Goal: Transaction & Acquisition: Complete application form

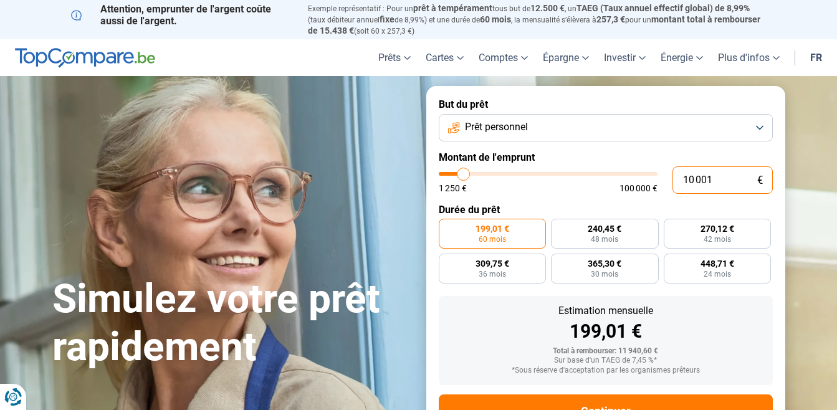
click at [722, 180] on input "10 001" at bounding box center [722, 179] width 100 height 27
type input "1 000"
type input "1250"
type input "100"
type input "1250"
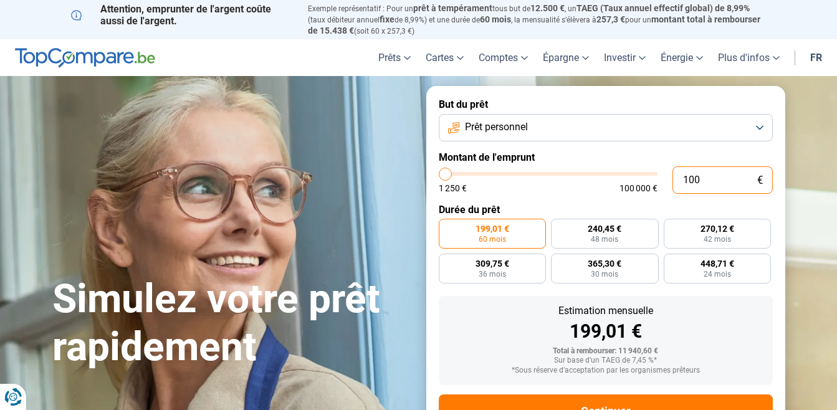
type input "10"
type input "1250"
type input "1"
type input "1250"
type input "1 250"
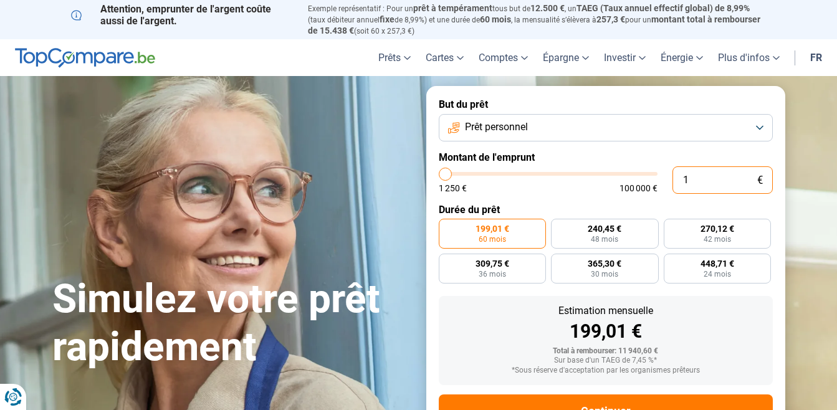
type input "1250"
radio input "true"
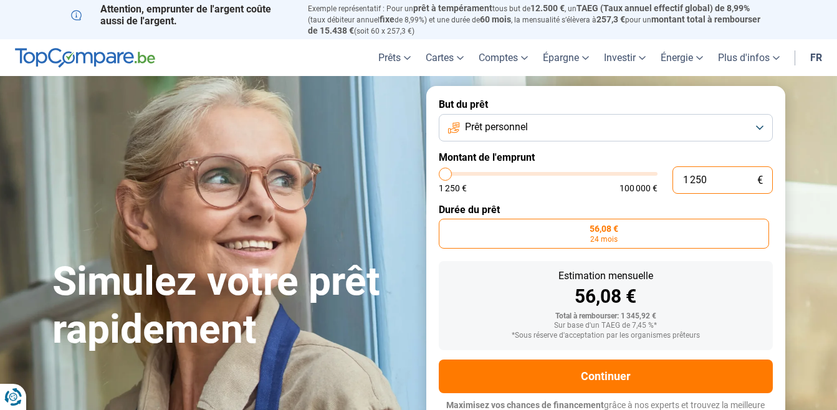
scroll to position [12, 0]
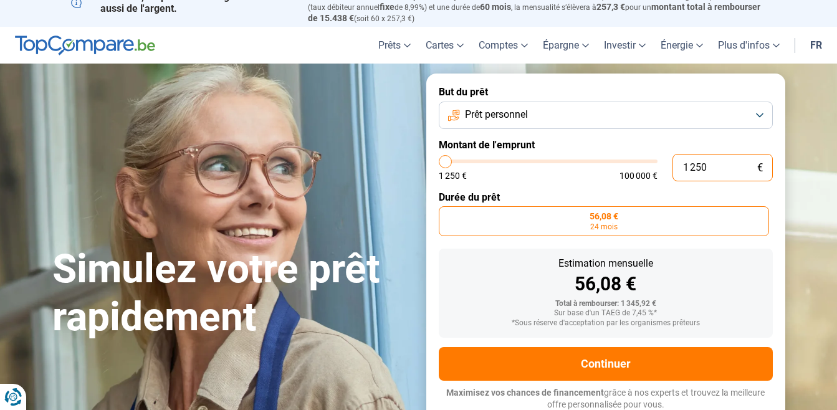
type input "125"
type input "1250"
type input "12"
type input "1250"
type input "1"
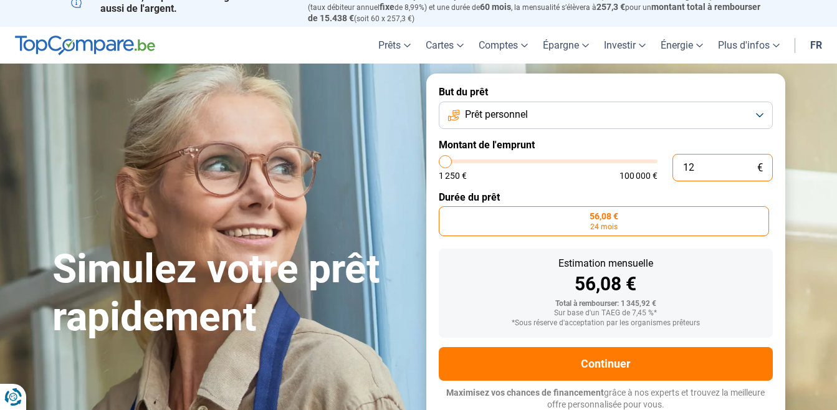
type input "1250"
type input "0"
type input "1250"
type input "1 250"
type input "1250"
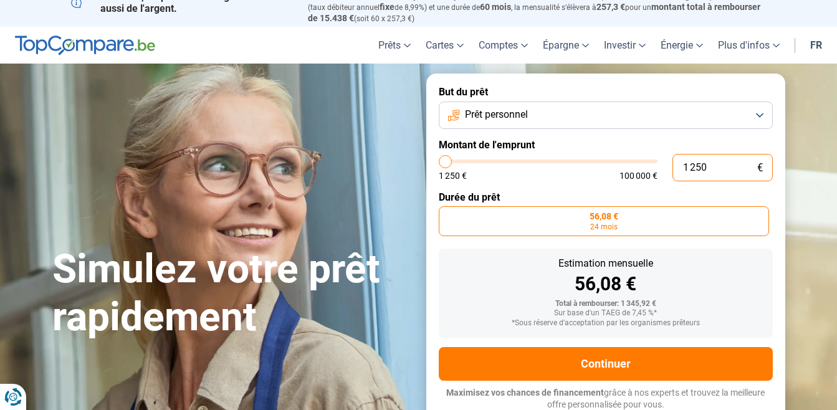
type input "12 501"
type input "12500"
type input "125 012"
type input "100000"
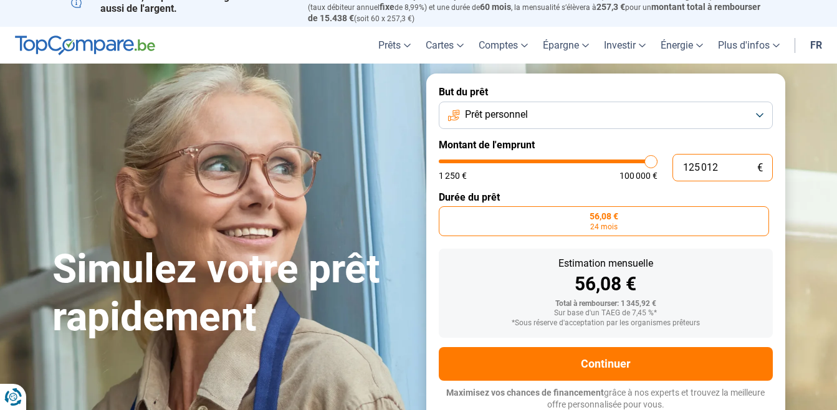
type input "100 000"
type input "100000"
radio input "false"
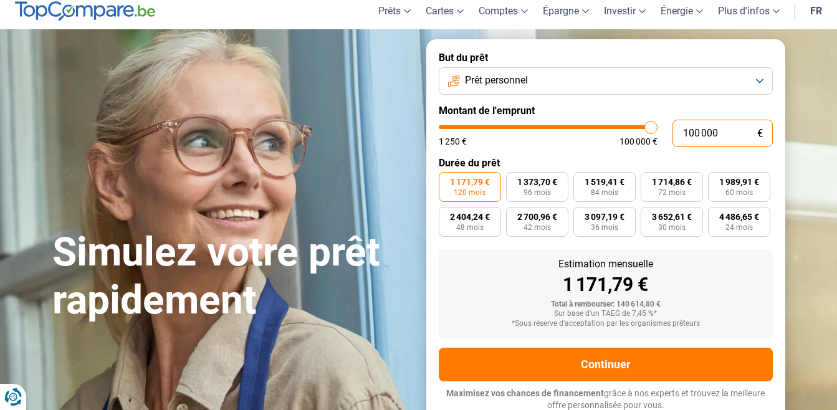
scroll to position [47, 0]
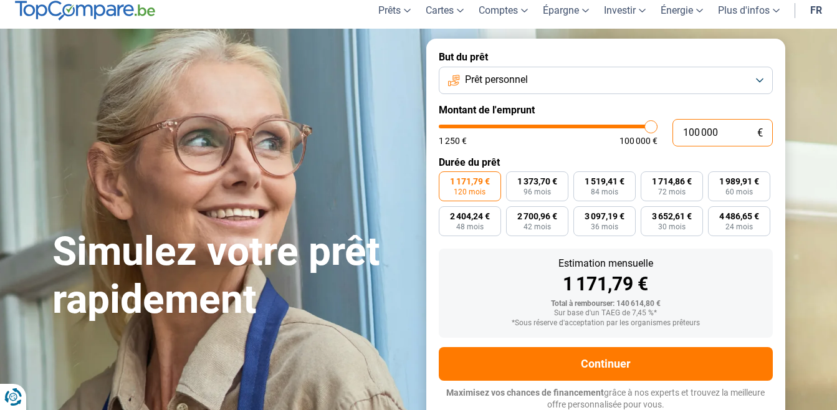
click at [718, 130] on input "100 000" at bounding box center [722, 132] width 100 height 27
click at [759, 80] on button "Prêt personnel" at bounding box center [606, 80] width 334 height 27
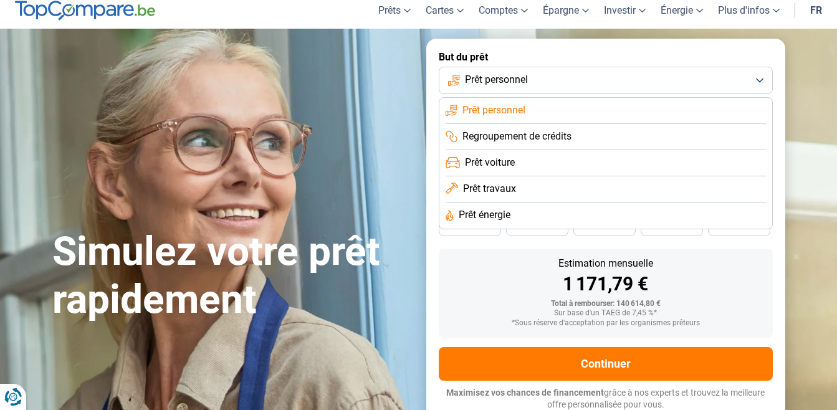
click at [560, 77] on button "Prêt personnel" at bounding box center [606, 80] width 334 height 27
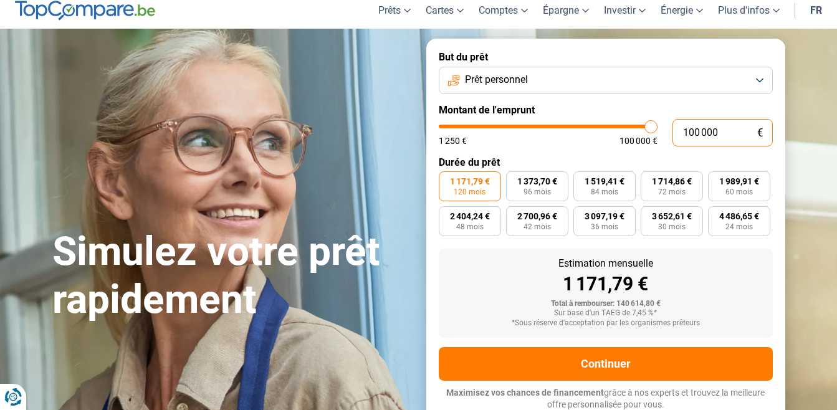
click at [731, 132] on input "100 000" at bounding box center [722, 132] width 100 height 27
type input "10 000"
type input "10000"
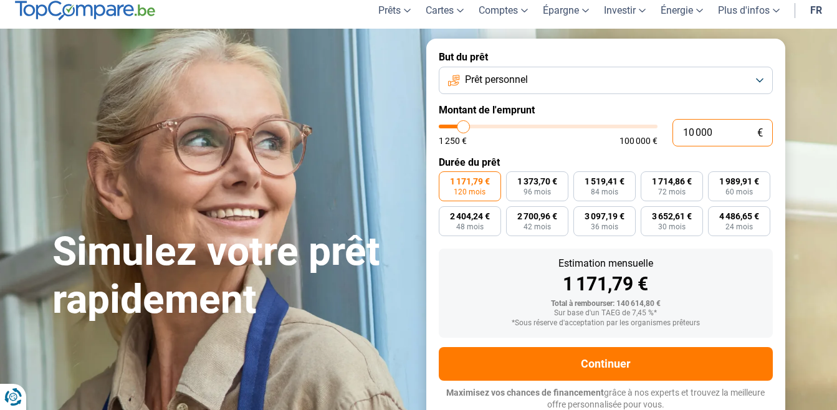
type input "1 000"
type input "1250"
type input "100"
type input "1250"
type input "10"
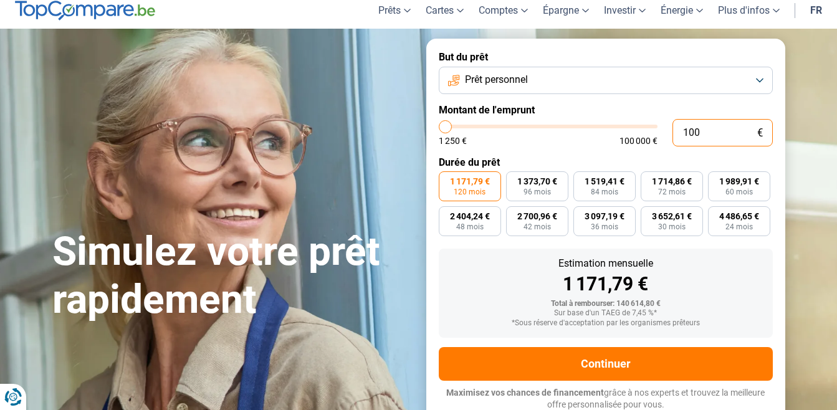
type input "1250"
type input "1"
type input "1250"
type input "1 250"
type input "1250"
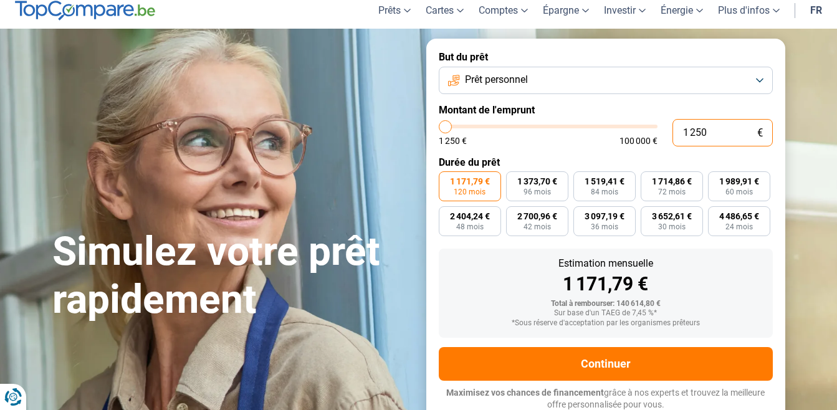
radio input "true"
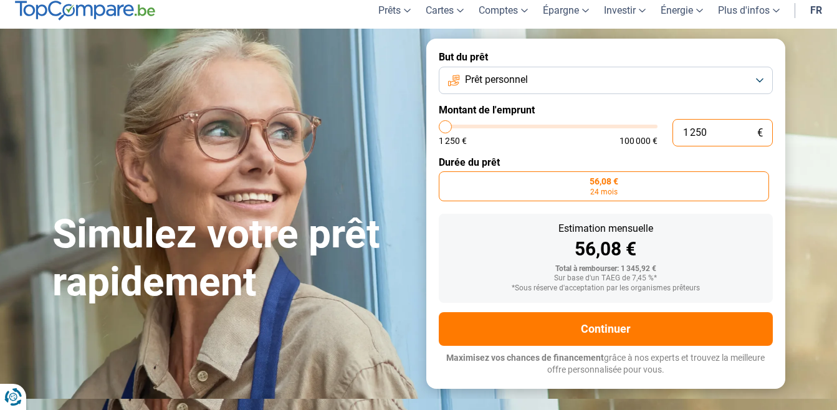
scroll to position [12, 0]
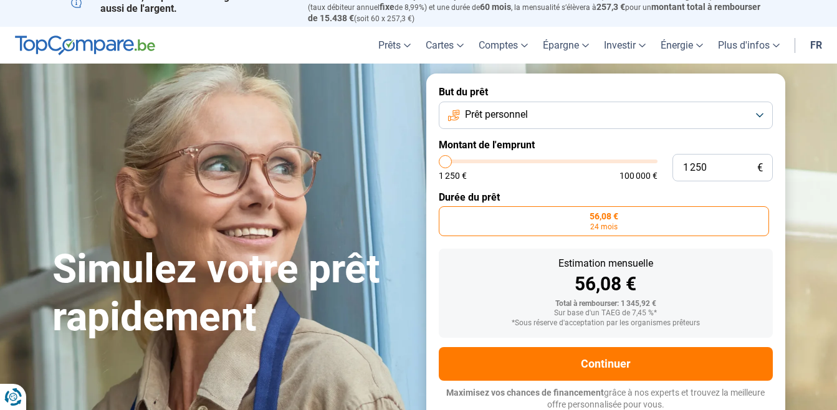
click at [732, 88] on label "But du prêt" at bounding box center [606, 92] width 334 height 12
click at [447, 159] on input "range" at bounding box center [548, 161] width 219 height 4
type input "1 500"
type input "1500"
type input "2 000"
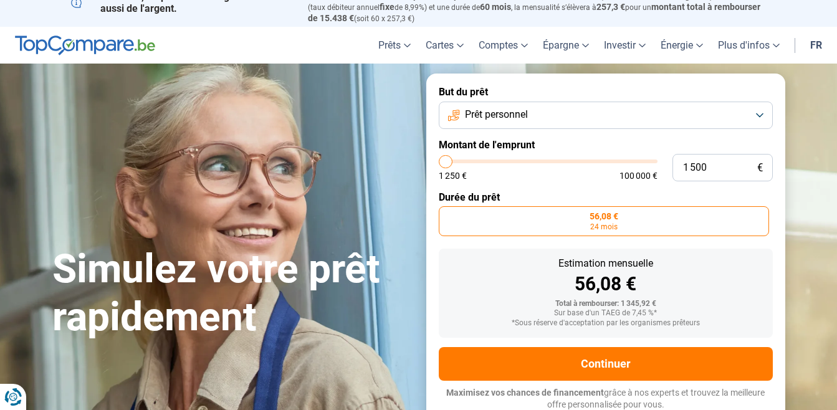
type input "2000"
type input "2 250"
type input "2250"
type input "2 500"
type input "2500"
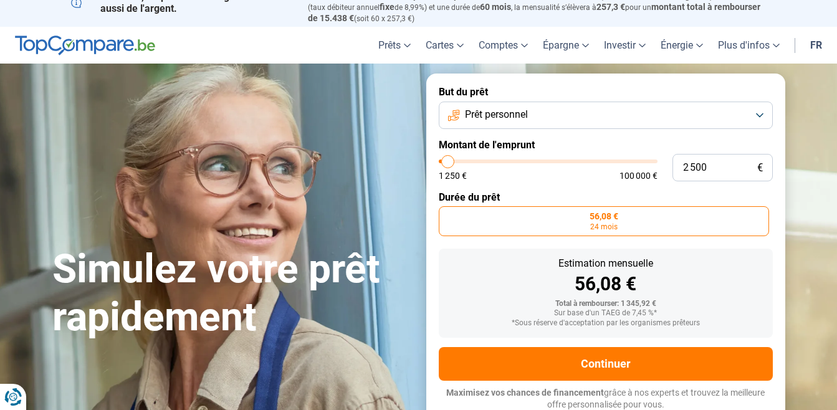
type input "2 750"
type input "2750"
type input "3 000"
type input "3000"
type input "3 500"
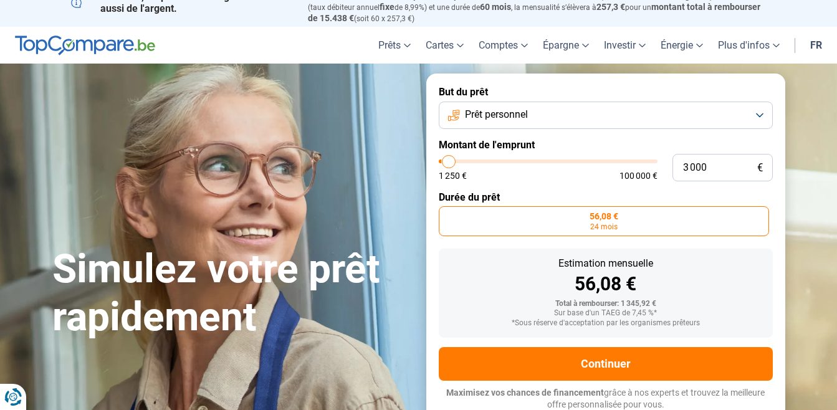
type input "3500"
type input "3 750"
type input "3750"
type input "4 000"
type input "4000"
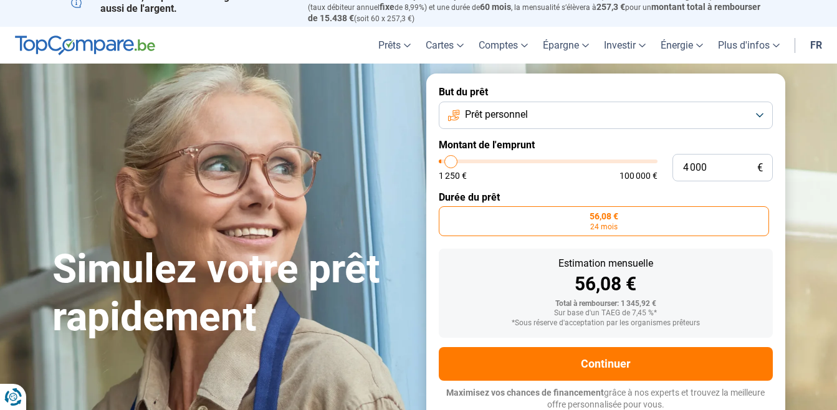
type input "4 500"
type input "4500"
type input "5 000"
type input "5000"
type input "5 250"
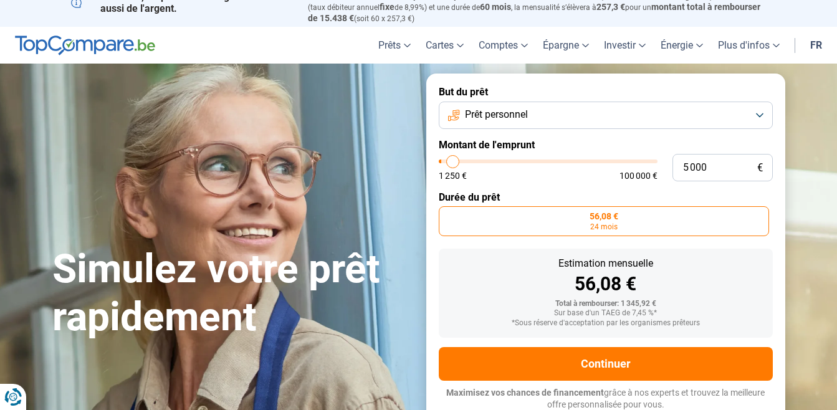
type input "5250"
type input "5 750"
type input "5750"
type input "6 500"
type input "6500"
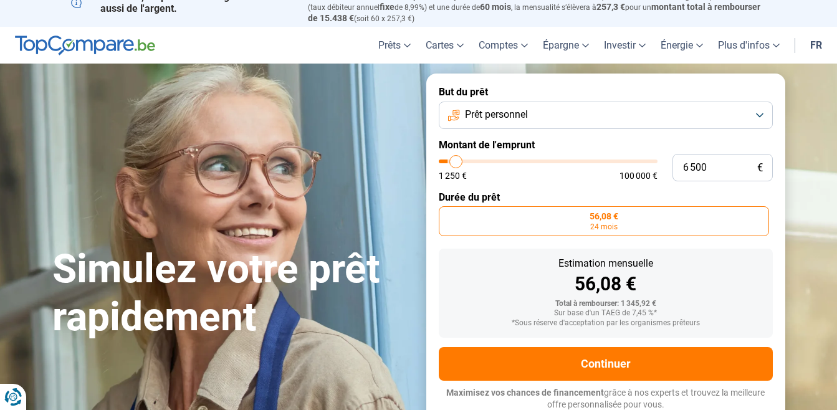
type input "7 000"
type input "7000"
type input "7 250"
type input "7250"
type input "8 000"
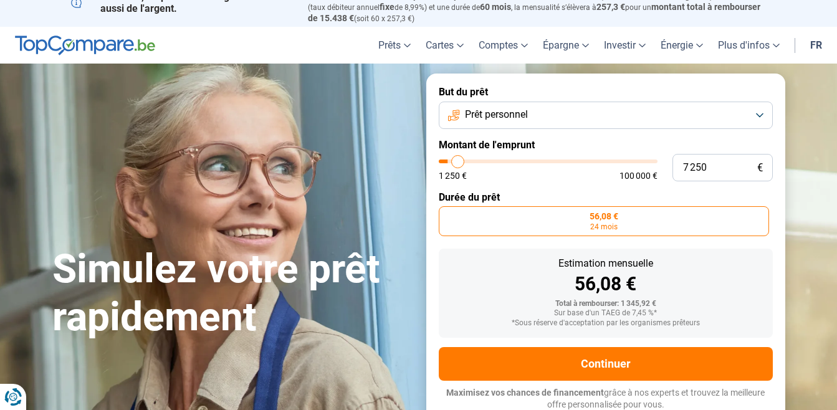
type input "8000"
type input "8 250"
type input "8250"
type input "8 500"
type input "8500"
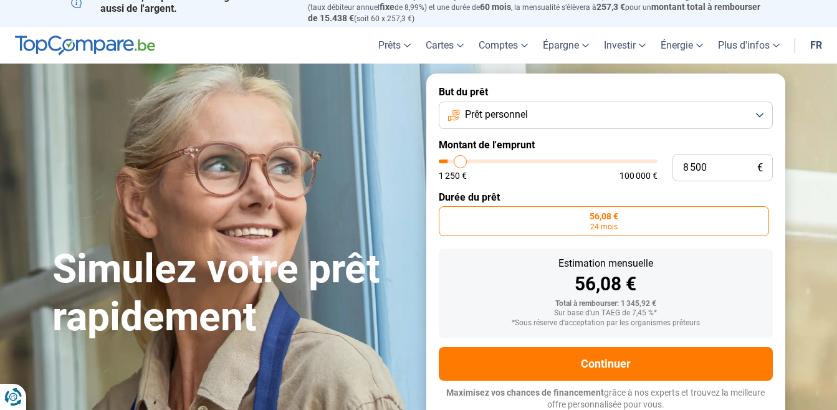
type input "9 000"
type input "9000"
type input "9 500"
type input "9500"
type input "9 750"
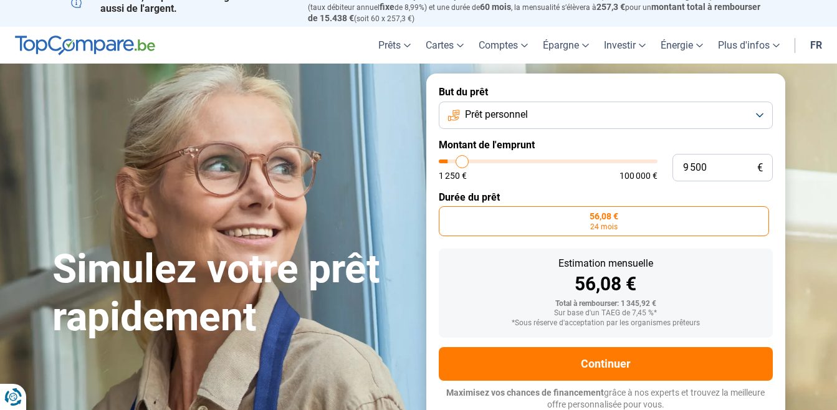
type input "9750"
type input "10 000"
type input "10000"
type input "10 250"
type input "10250"
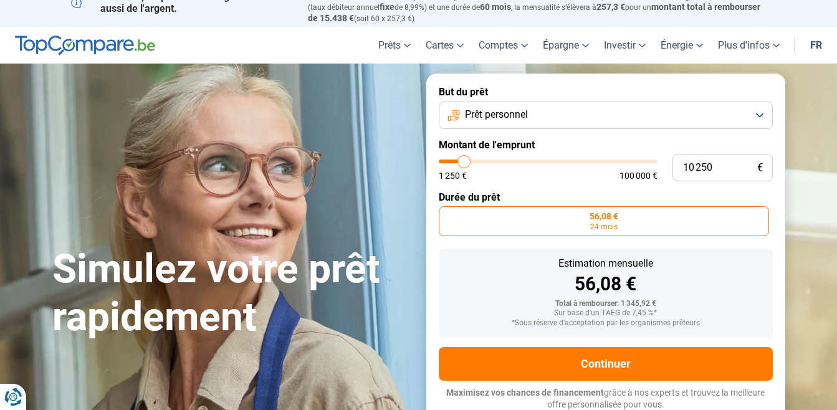
type input "10 500"
type input "10500"
type input "11 000"
type input "11000"
type input "11 250"
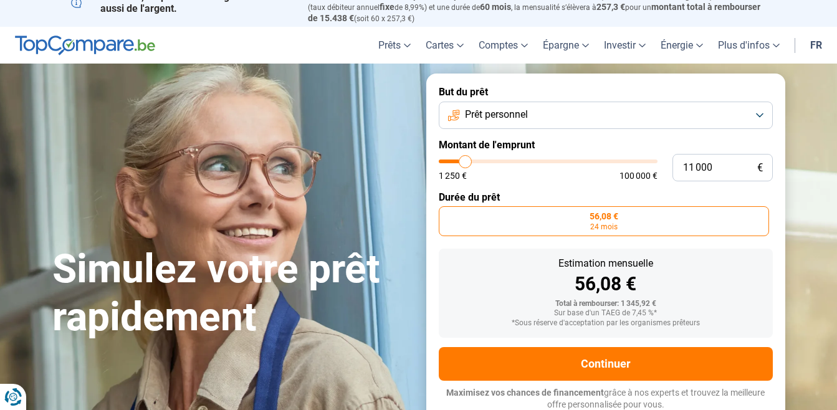
type input "11250"
type input "11 500"
type input "11500"
type input "11 750"
type input "11750"
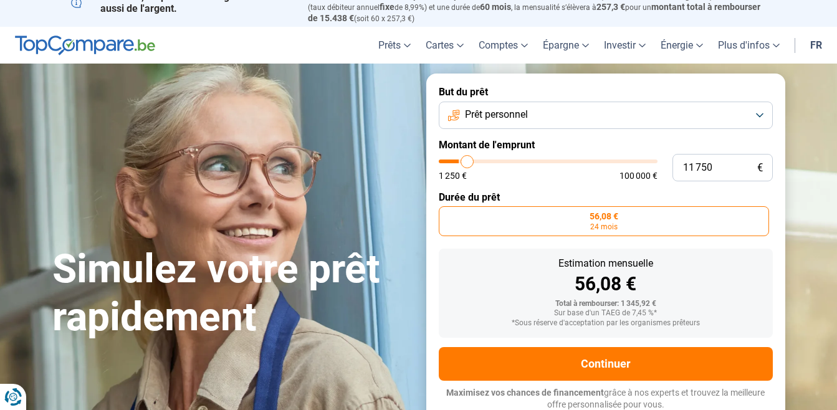
type input "12 000"
type input "12000"
type input "12 500"
type input "12500"
type input "12 750"
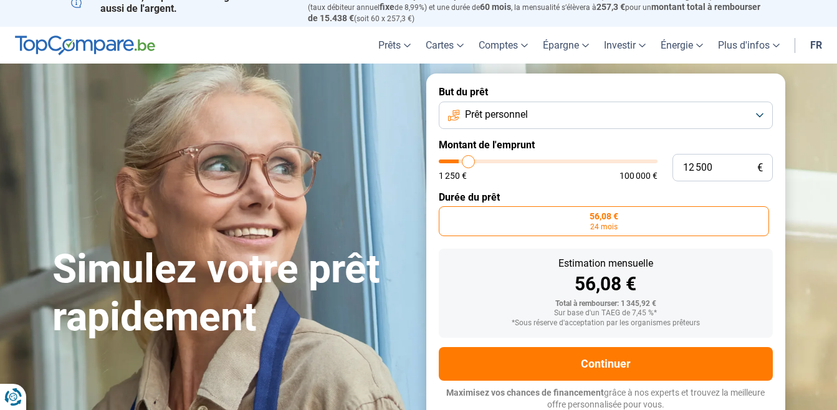
type input "12750"
type input "13 000"
type input "13000"
type input "13 250"
type input "13250"
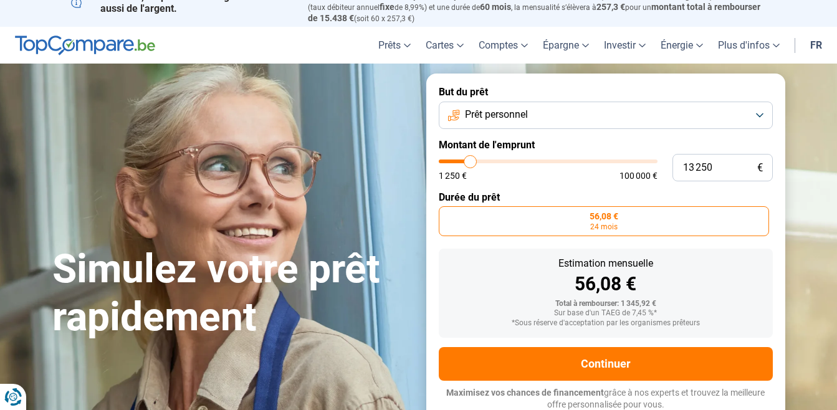
type input "13 500"
type input "13500"
type input "14 000"
type input "14000"
type input "14 250"
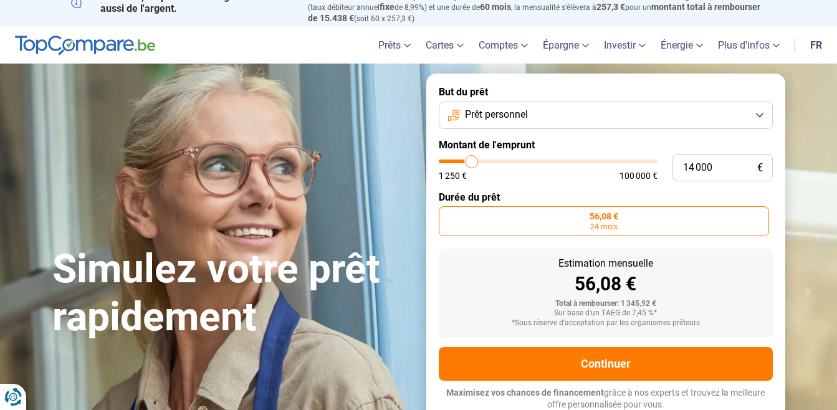
type input "14250"
type input "14 500"
type input "14500"
type input "14 750"
type input "14750"
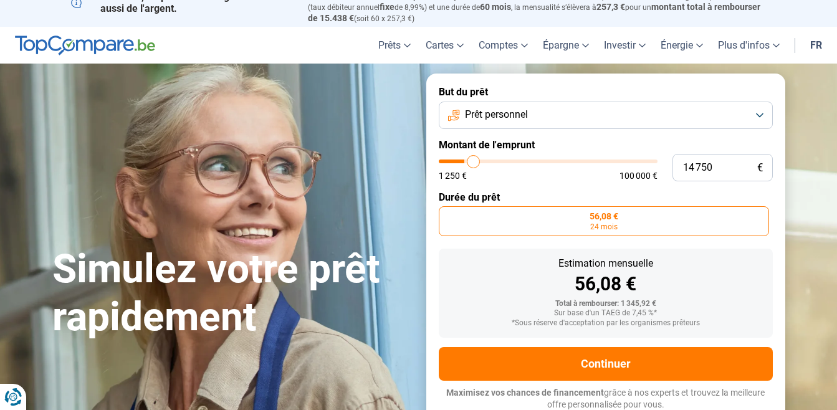
type input "15 000"
type input "15000"
type input "15 500"
type input "15500"
type input "15 750"
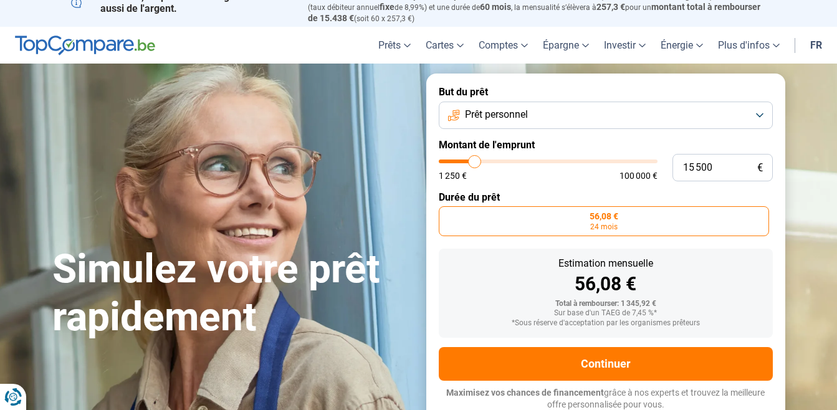
type input "15750"
type input "16 000"
type input "16000"
type input "16 250"
type input "16250"
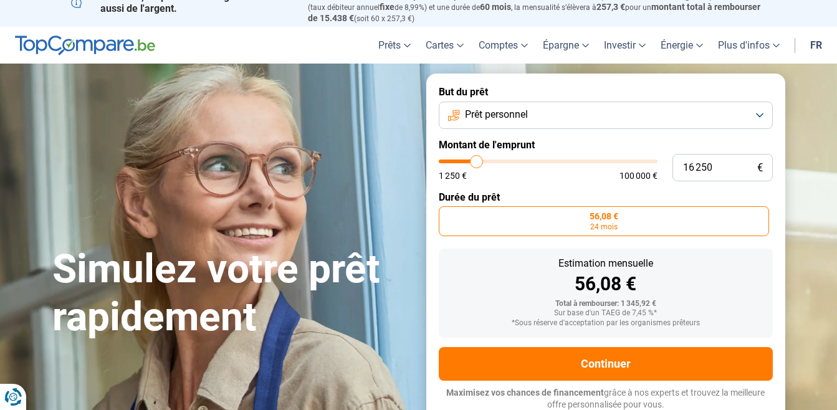
type input "16 500"
type input "16500"
type input "16 250"
type input "16250"
type input "16 000"
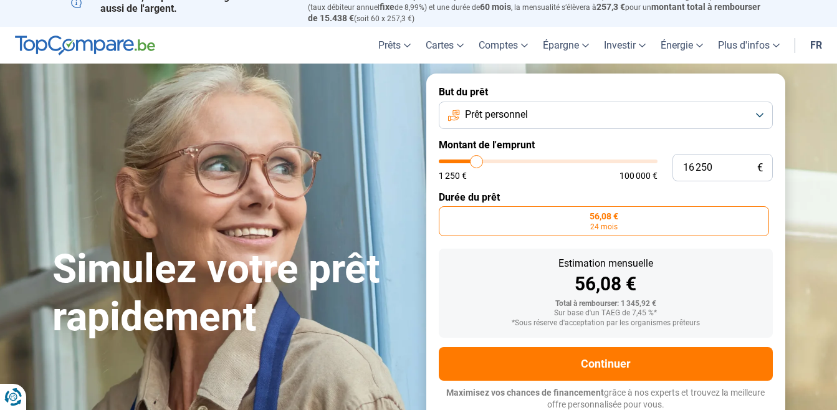
type input "16000"
type input "15 750"
type input "15750"
type input "15 500"
type input "15500"
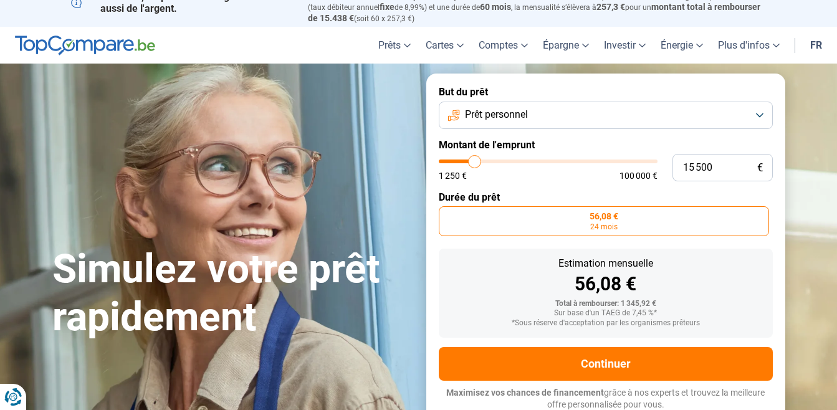
type input "15 000"
type input "15000"
type input "14 750"
type input "14750"
type input "14 500"
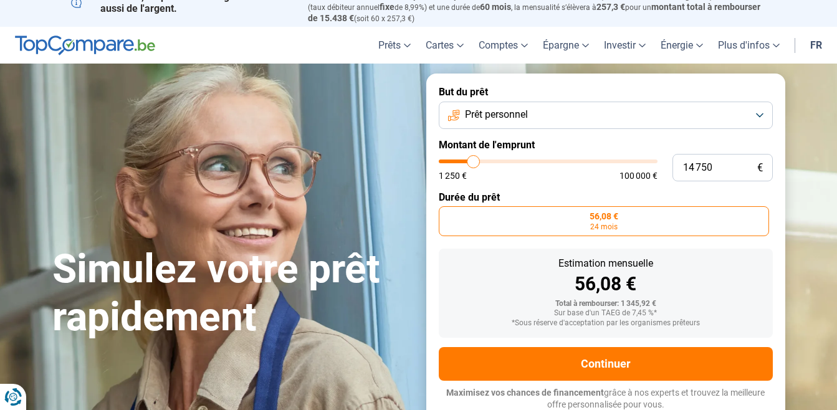
type input "14500"
type input "14 250"
type input "14250"
type input "14 000"
type input "14000"
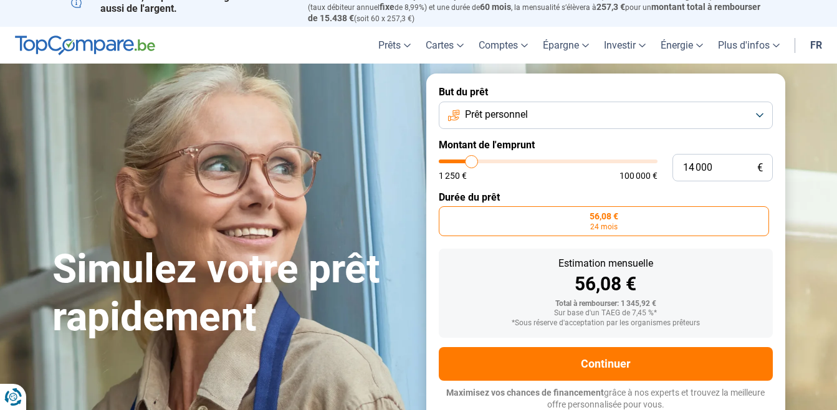
type input "13 500"
type input "13500"
type input "13 250"
type input "13250"
type input "13 500"
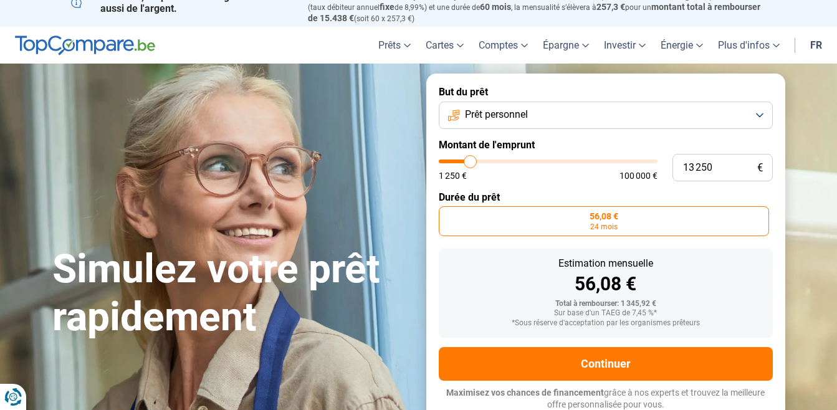
type input "13500"
type input "14 000"
type input "14000"
type input "14 250"
type input "14250"
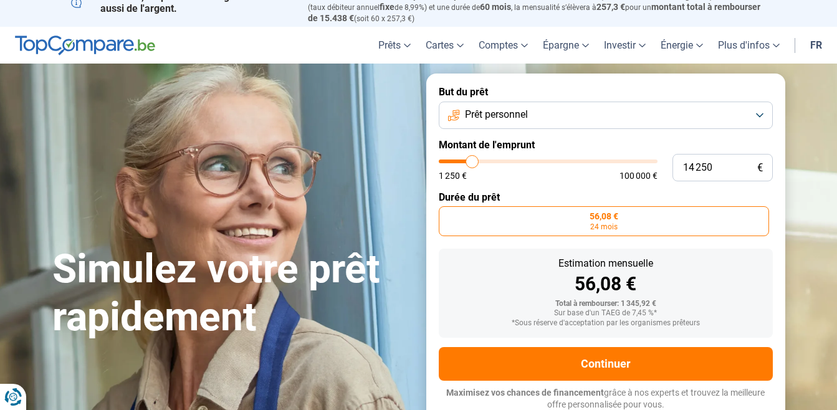
type input "14 000"
type input "14000"
type input "13 500"
type input "13500"
type input "14 000"
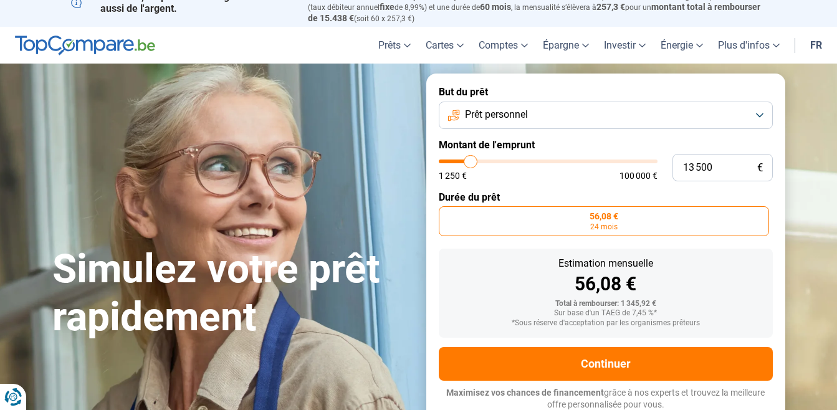
type input "14000"
type input "14 250"
type input "14250"
type input "14 500"
type input "14500"
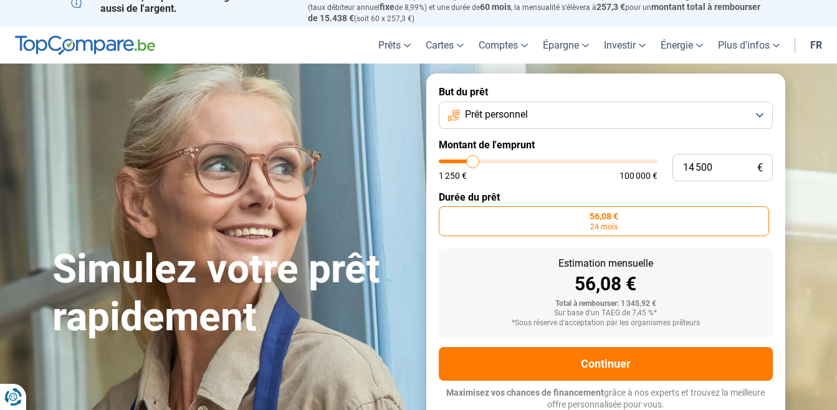
type input "14 750"
type input "14750"
type input "15 000"
type input "15000"
type input "15 500"
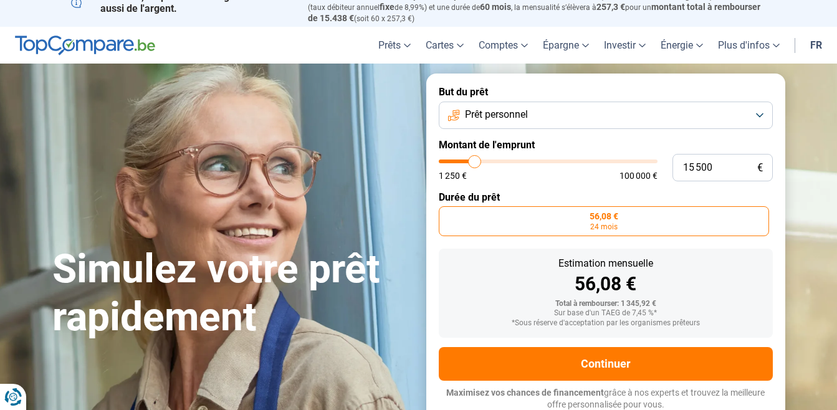
drag, startPoint x: 443, startPoint y: 160, endPoint x: 475, endPoint y: 162, distance: 31.8
type input "15500"
click at [475, 162] on input "range" at bounding box center [548, 161] width 219 height 4
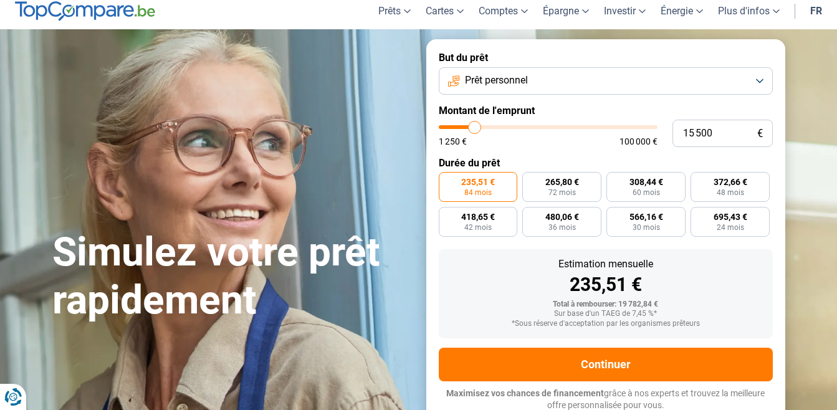
scroll to position [47, 0]
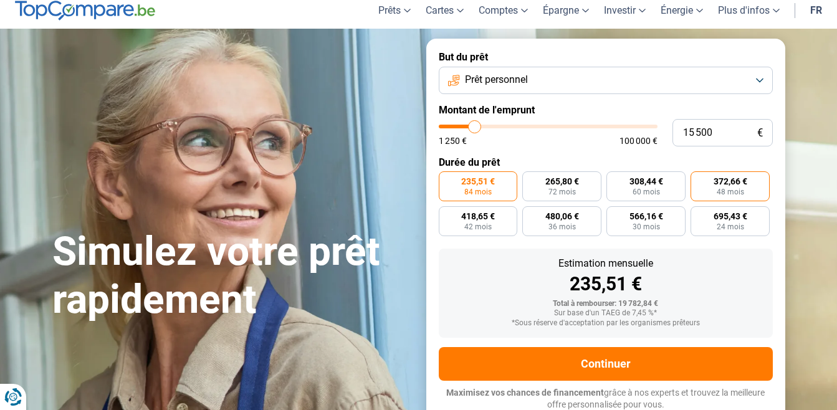
click at [732, 179] on span "372,66 €" at bounding box center [730, 181] width 34 height 9
click at [698, 179] on input "372,66 € 48 mois" at bounding box center [694, 175] width 8 height 8
radio input "true"
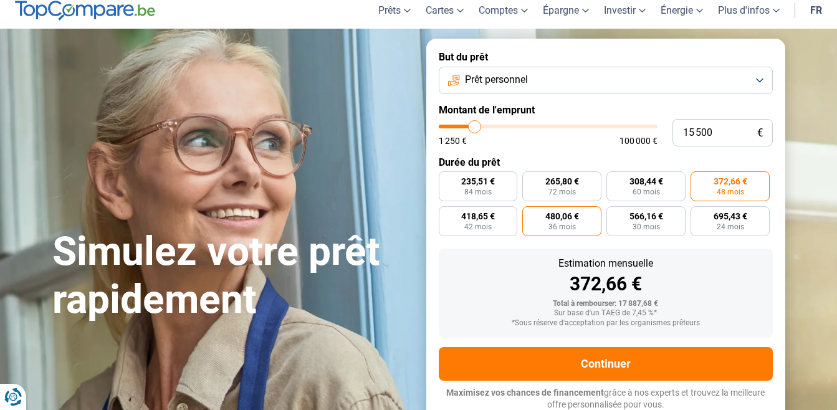
click at [561, 223] on span "36 mois" at bounding box center [561, 226] width 27 height 7
click at [530, 214] on input "480,06 € 36 mois" at bounding box center [526, 210] width 8 height 8
radio input "true"
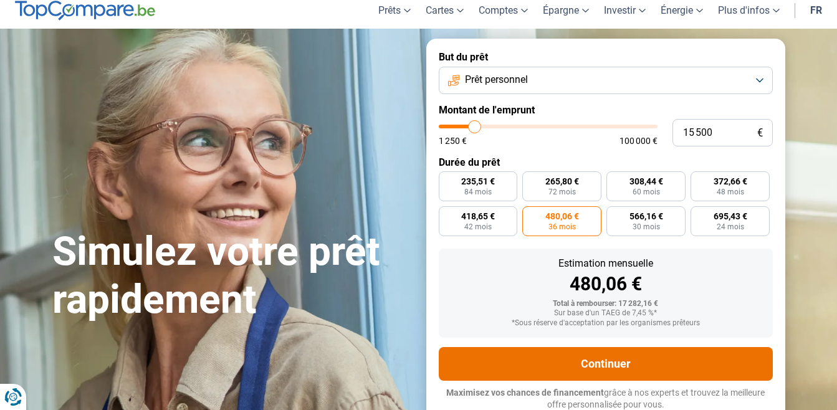
click at [615, 358] on button "Continuer" at bounding box center [606, 364] width 334 height 34
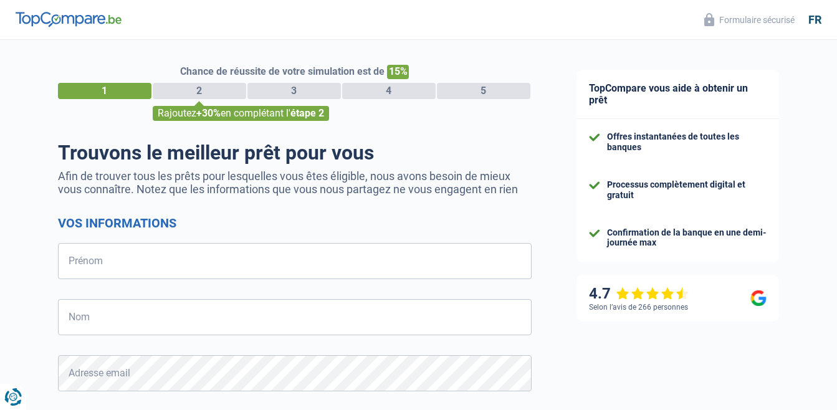
select select "32"
click at [171, 274] on input "Prénom" at bounding box center [294, 261] width 473 height 36
type input "MARIAN"
click at [131, 328] on input "Nom" at bounding box center [294, 317] width 473 height 36
type input "IGNAT"
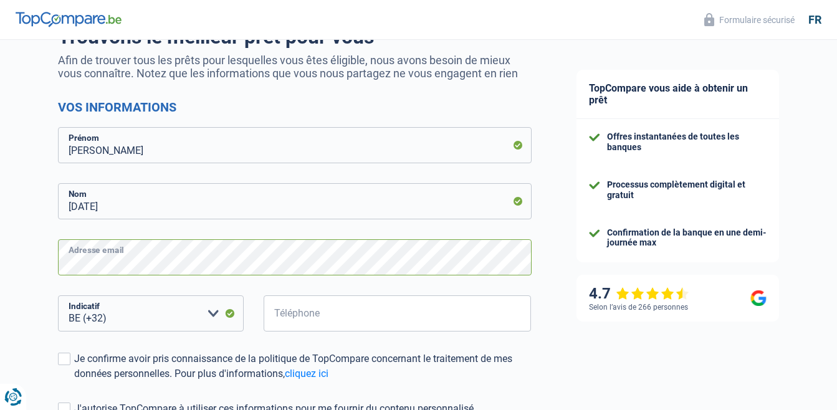
scroll to position [118, 0]
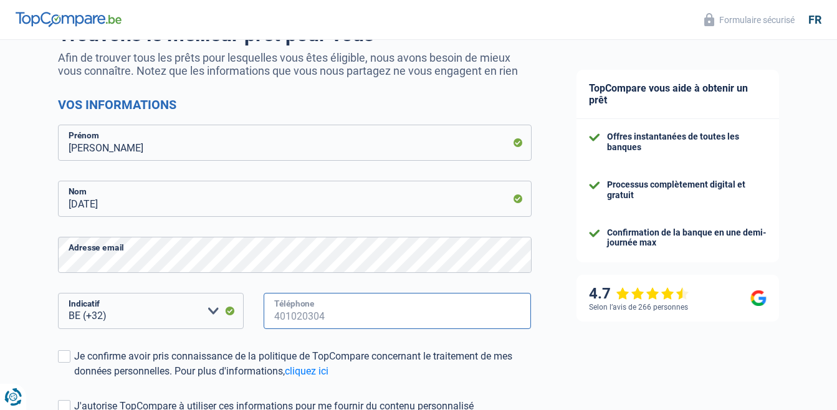
click at [287, 318] on input "Téléphone" at bounding box center [397, 311] width 268 height 36
type input "488230661"
click at [62, 354] on span at bounding box center [64, 356] width 12 height 12
click at [74, 379] on input "Je confirme avoir pris connaissance de la politique de TopCompare concernant le…" at bounding box center [74, 379] width 0 height 0
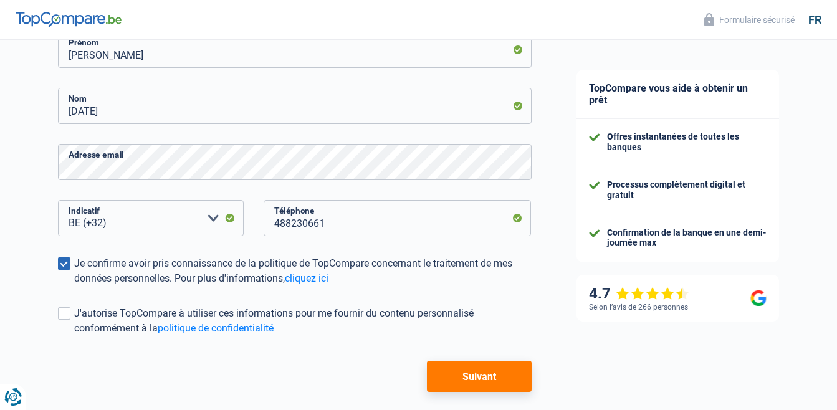
scroll to position [224, 0]
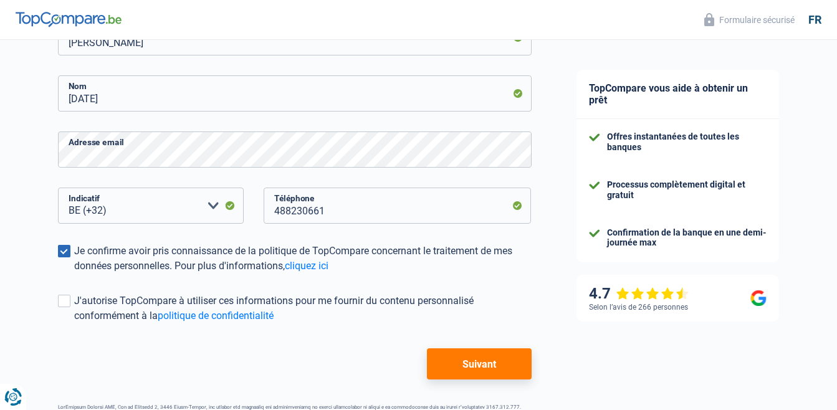
click at [482, 362] on button "Suivant" at bounding box center [479, 363] width 104 height 31
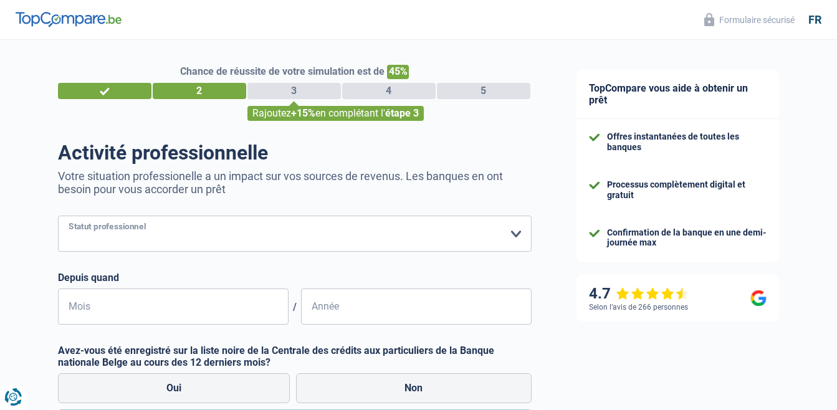
click at [76, 227] on select "Ouvrier Employé privé Employé public Invalide Indépendant Pensionné Chômeur Mut…" at bounding box center [294, 234] width 473 height 36
select select "independent"
click at [58, 217] on select "Ouvrier Employé privé Employé public Invalide Indépendant Pensionné Chômeur Mut…" at bounding box center [294, 234] width 473 height 36
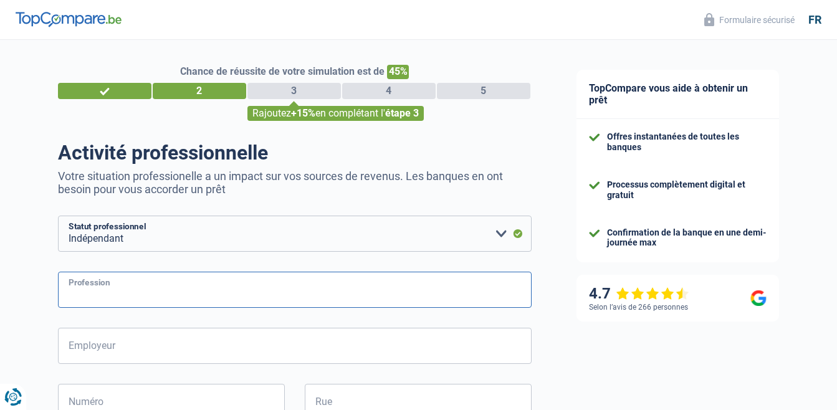
click at [88, 293] on input "Profession" at bounding box center [294, 290] width 473 height 36
type input "ELECTRICIEN"
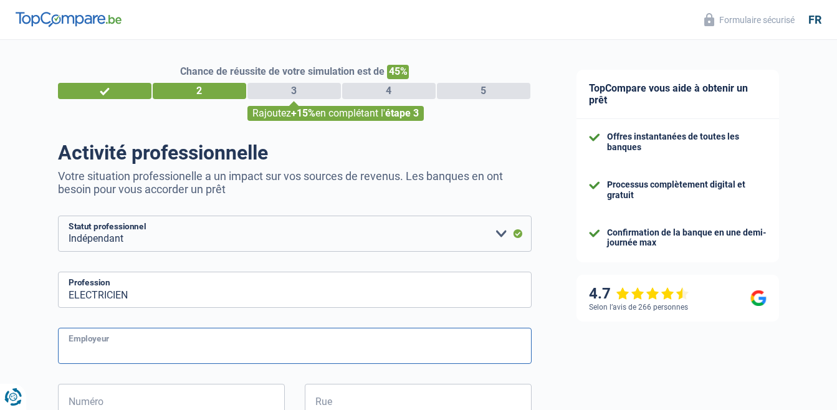
click at [416, 336] on input "Employeur" at bounding box center [294, 346] width 473 height 36
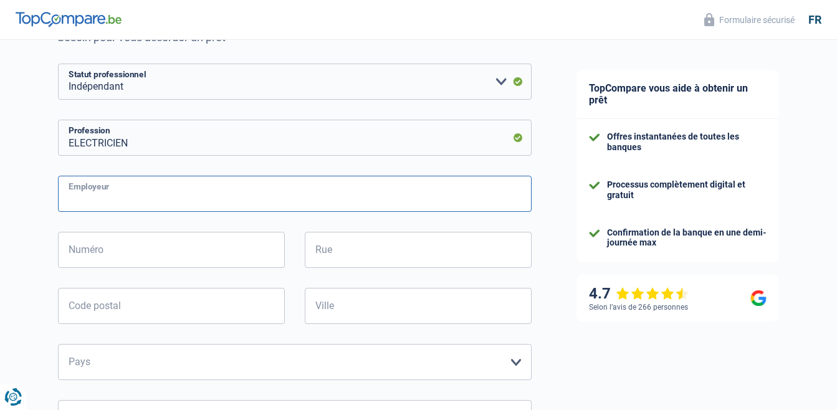
scroll to position [158, 0]
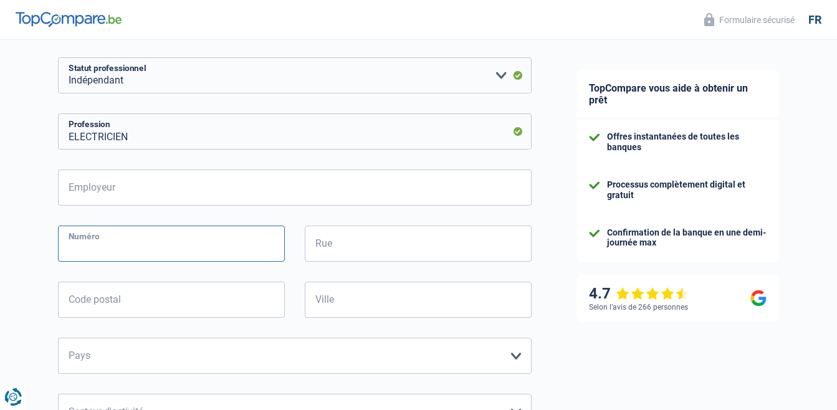
click at [85, 252] on input "Numéro" at bounding box center [171, 243] width 227 height 36
type input "bte 12"
type input "Chaussée d'Alsemberg 432"
type input "1180"
type input "Bruxelles"
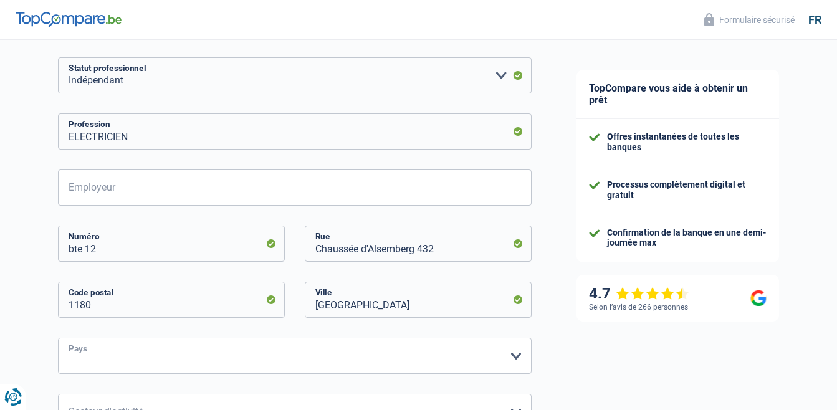
click at [83, 361] on select "Belgique Luxembourg Veuillez sélectionner une option" at bounding box center [294, 356] width 473 height 36
select select "BE"
click at [58, 339] on select "Belgique Luxembourg Veuillez sélectionner une option" at bounding box center [294, 356] width 473 height 36
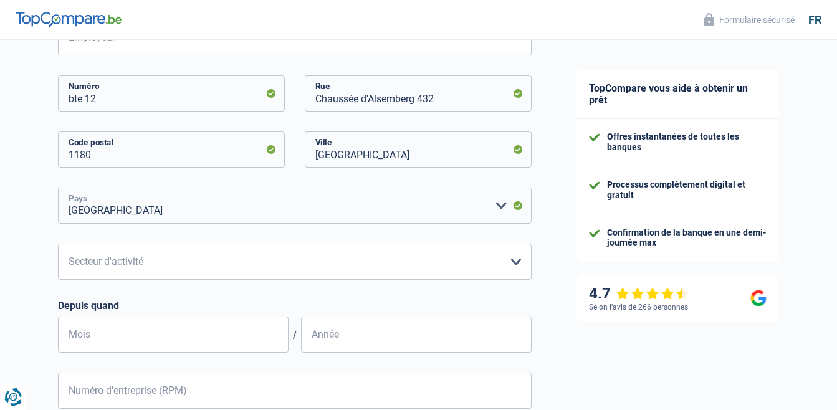
scroll to position [331, 0]
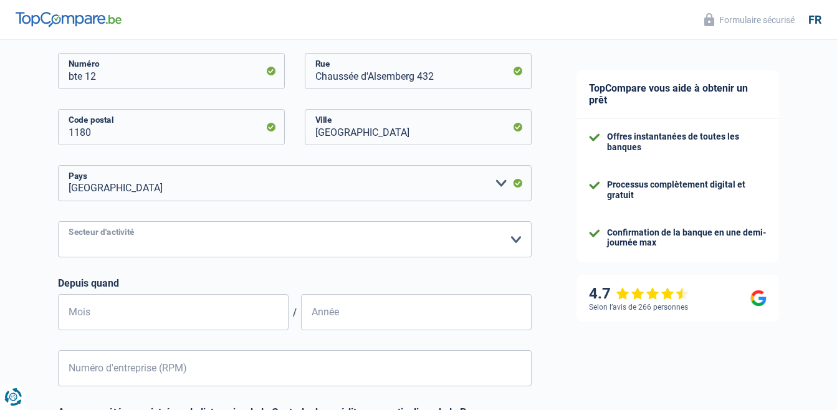
click at [520, 237] on select "Agriculture/Pêche Industrie Horeca Courier/Fitness/Taxi Construction Banques/As…" at bounding box center [294, 239] width 473 height 36
select select "construction"
click at [58, 222] on select "Agriculture/Pêche Industrie Horeca Courier/Fitness/Taxi Construction Banques/As…" at bounding box center [294, 239] width 473 height 36
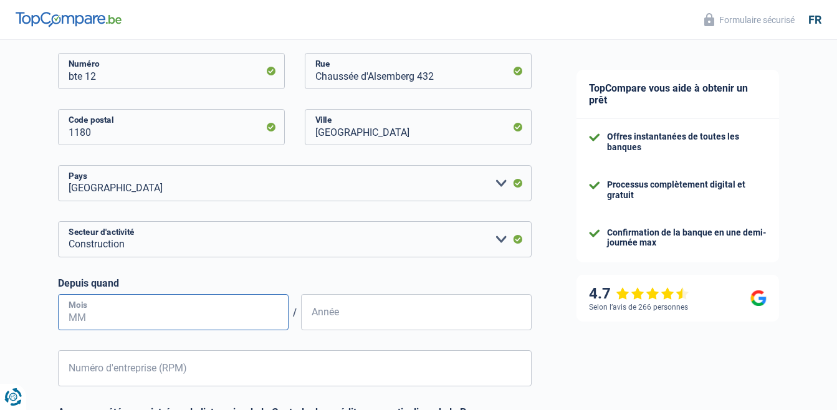
click at [143, 318] on input "Mois" at bounding box center [173, 312] width 230 height 36
type input "2"
type input "09"
type input "2011"
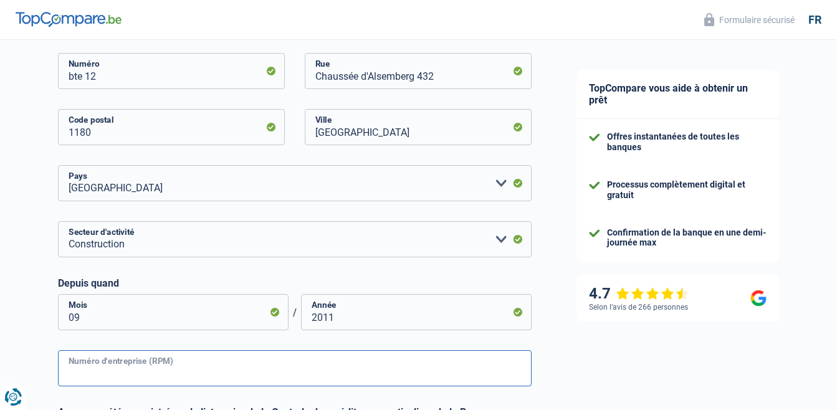
click at [131, 369] on input "Numéro d'entreprise (RPM)" at bounding box center [294, 368] width 473 height 36
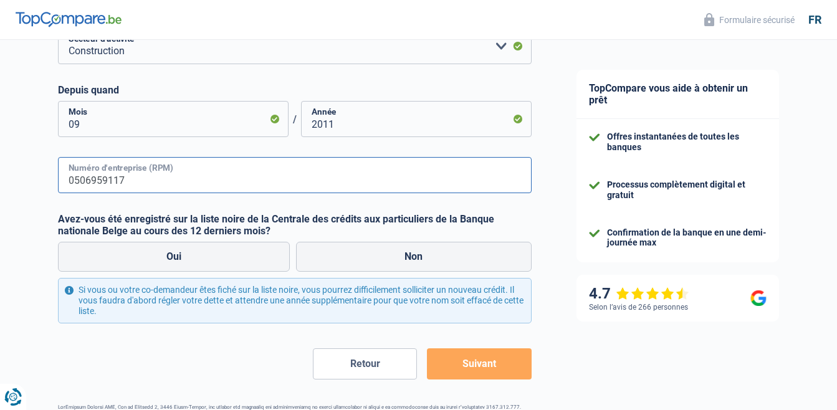
scroll to position [532, 0]
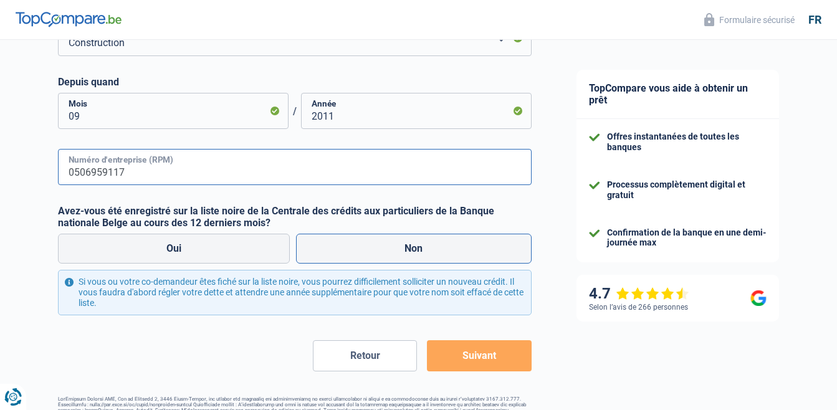
type input "0506959117"
click at [397, 247] on label "Non" at bounding box center [413, 249] width 235 height 30
click at [397, 247] on input "Non" at bounding box center [413, 249] width 235 height 30
radio input "true"
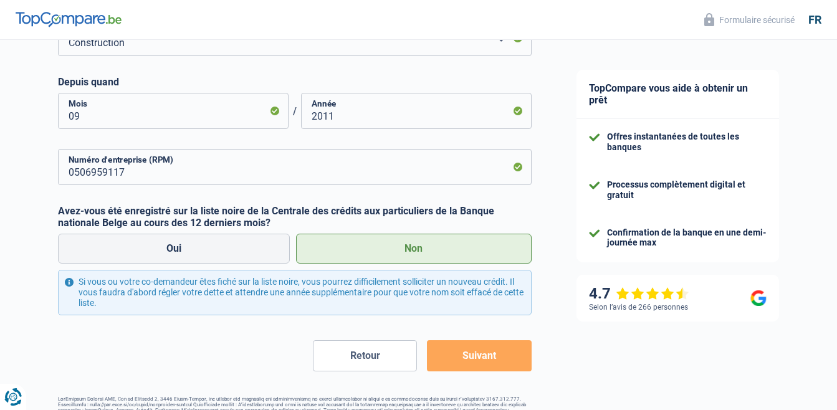
click at [479, 359] on button "Suivant" at bounding box center [479, 355] width 104 height 31
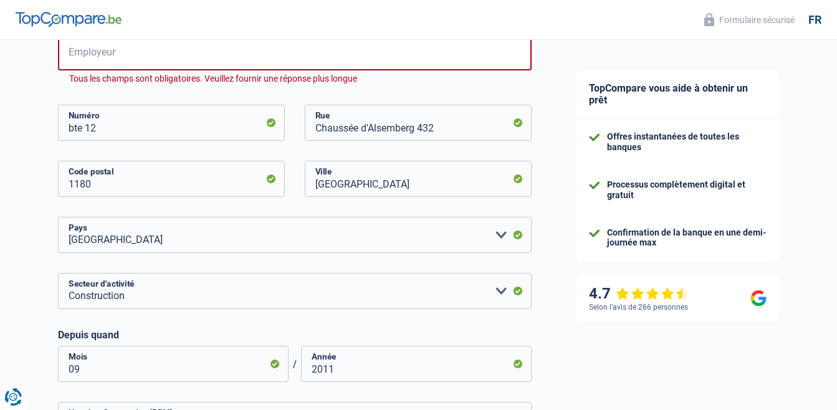
scroll to position [287, 0]
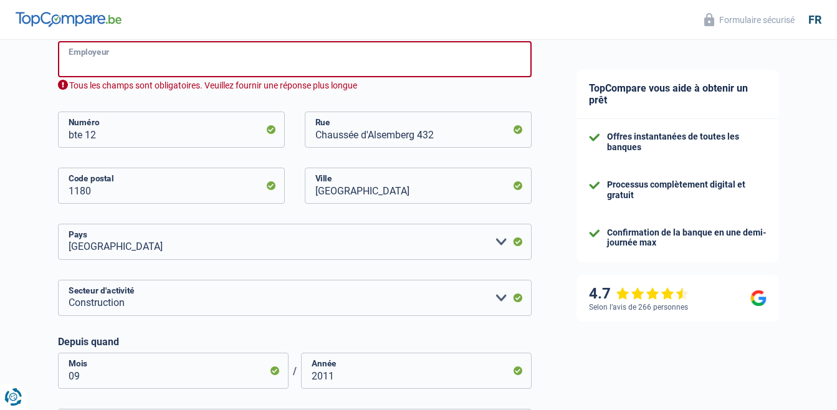
click at [92, 62] on input "Employeur" at bounding box center [294, 59] width 473 height 36
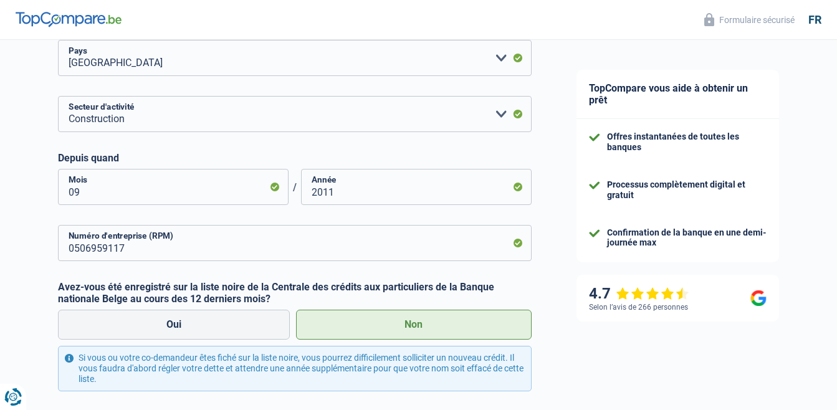
scroll to position [480, 0]
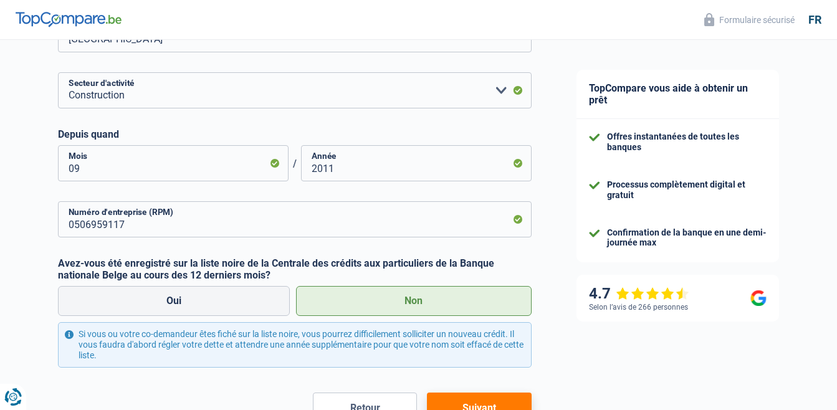
type input "IGNAT ELECTRIC"
click at [484, 400] on button "Suivant" at bounding box center [479, 407] width 104 height 31
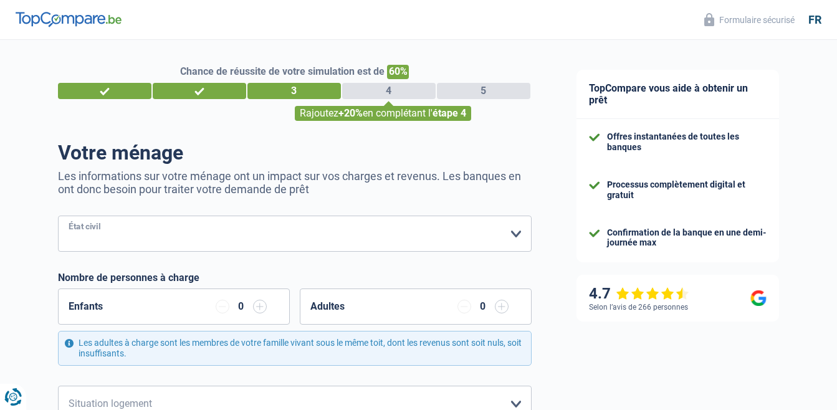
click at [87, 227] on select "Célibataire Marié(e) Cohabitant(e) légal(e) Divorcé(e) Veuf(ve) Séparé (de fait…" at bounding box center [294, 234] width 473 height 36
select select "married"
click at [58, 217] on select "Célibataire Marié(e) Cohabitant(e) légal(e) Divorcé(e) Veuf(ve) Séparé (de fait…" at bounding box center [294, 234] width 473 height 36
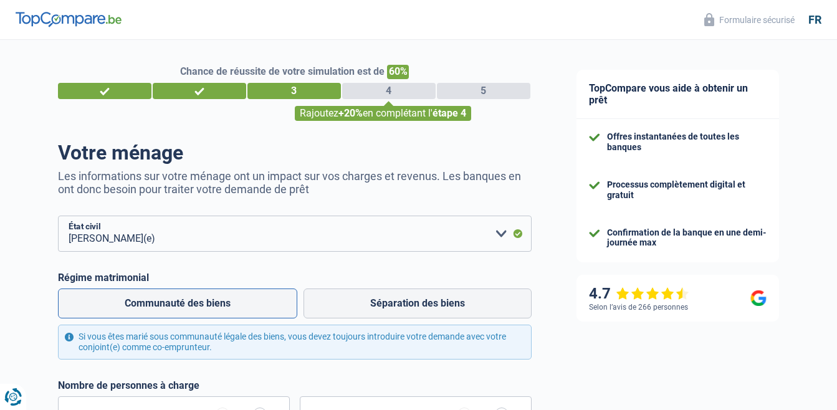
click at [236, 306] on label "Communauté des biens" at bounding box center [177, 303] width 239 height 30
click at [236, 306] on input "Communauté des biens" at bounding box center [177, 303] width 239 height 30
radio input "true"
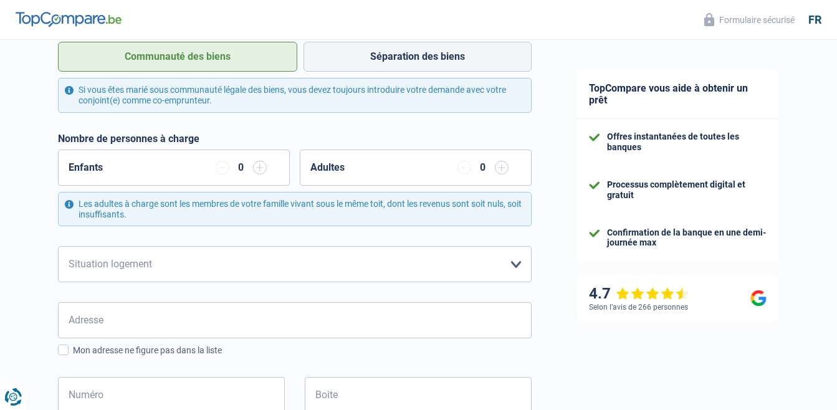
scroll to position [261, 0]
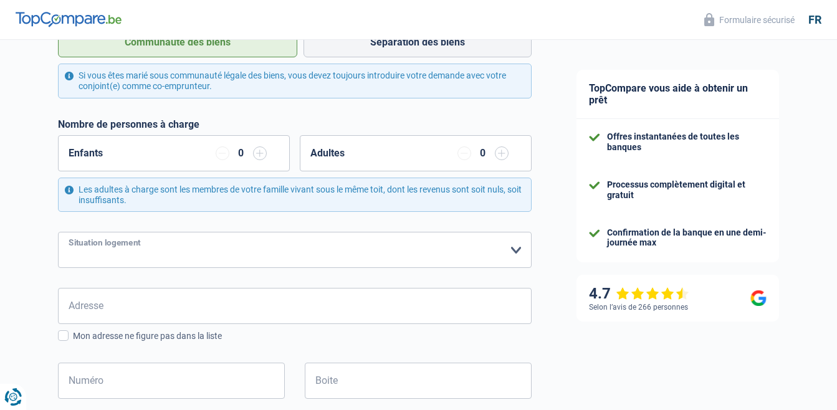
click at [227, 249] on select "Locataire Propriétaire avec prêt hypothécaire Propriétaire sans prêt hypothécai…" at bounding box center [294, 250] width 473 height 36
select select "rents"
click at [58, 233] on select "Locataire Propriétaire avec prêt hypothécaire Propriétaire sans prêt hypothécai…" at bounding box center [294, 250] width 473 height 36
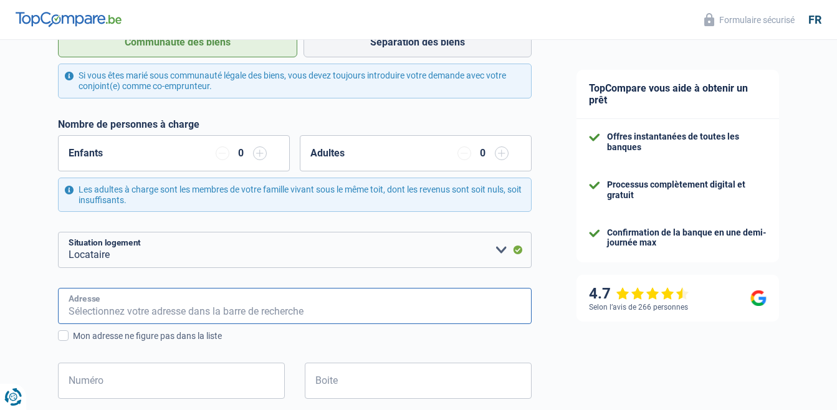
click at [130, 305] on input "Adresse" at bounding box center [294, 306] width 473 height 36
type input "Chaussée d'Alsemberg 432"
type input "Belgique"
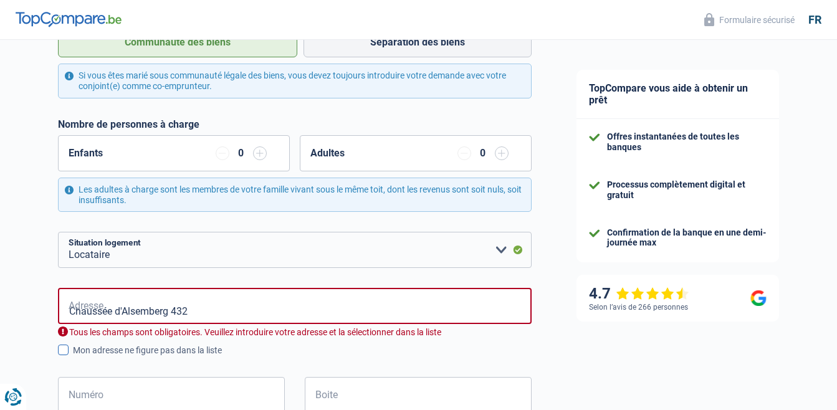
type input "Belgique"
click at [64, 353] on span at bounding box center [63, 349] width 11 height 11
click at [73, 357] on input "Mon adresse ne figure pas dans la liste" at bounding box center [73, 357] width 0 height 0
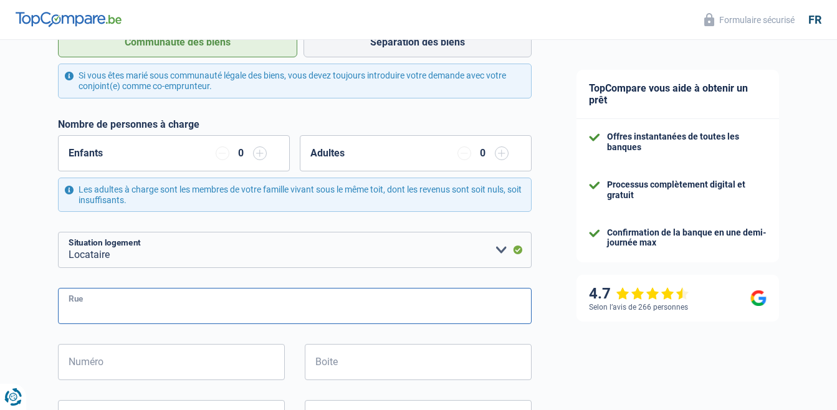
click at [107, 296] on input "Rue" at bounding box center [294, 306] width 473 height 36
type input "Chaussée d'Alsemberg 432"
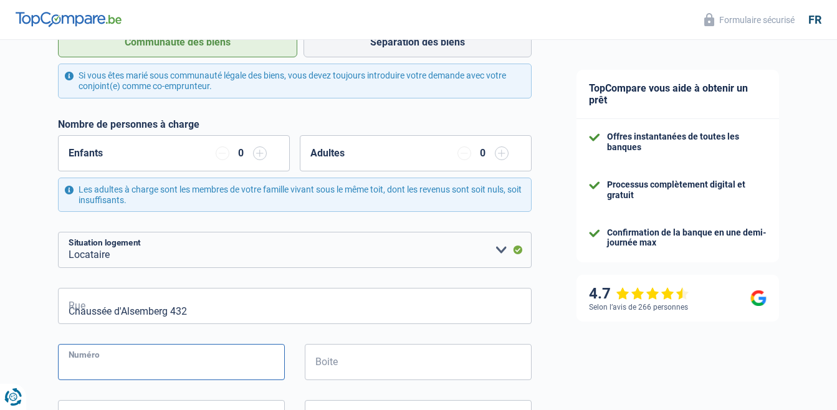
type input "bte 12"
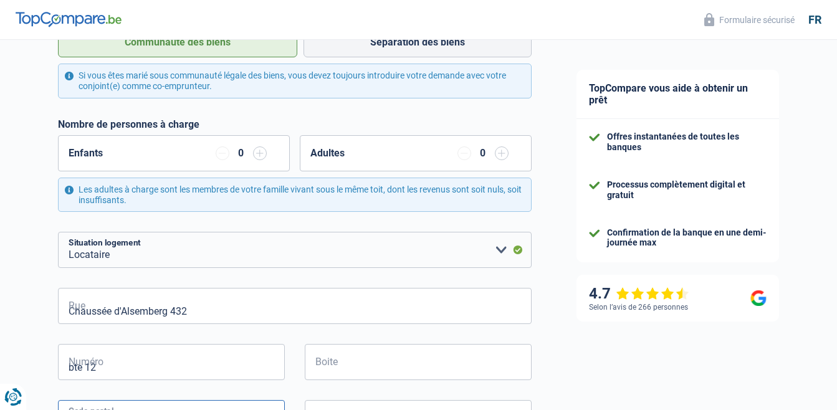
type input "1180"
type input "Bruxelles"
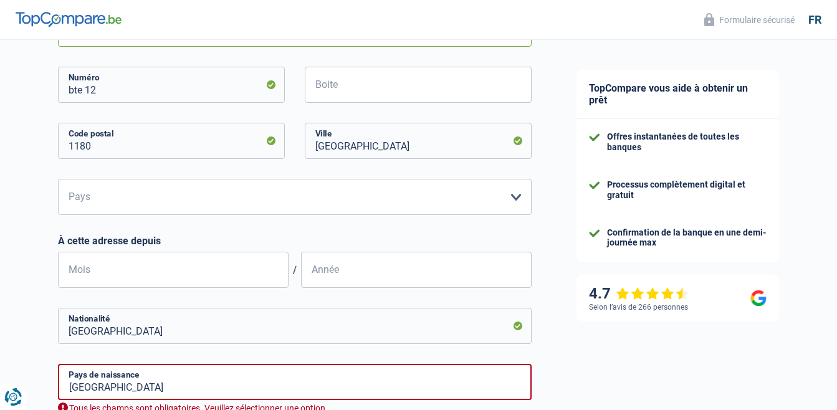
scroll to position [544, 0]
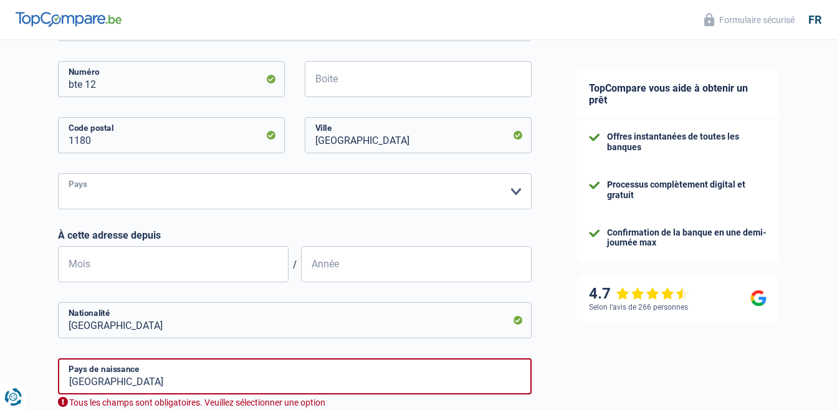
click at [515, 192] on select "Belgique Luxembourg Veuillez sélectionner une option" at bounding box center [294, 191] width 473 height 36
select select "BE"
click at [58, 174] on select "Belgique Luxembourg Veuillez sélectionner une option" at bounding box center [294, 191] width 473 height 36
click at [113, 272] on input "Mois" at bounding box center [173, 264] width 230 height 36
type input "06"
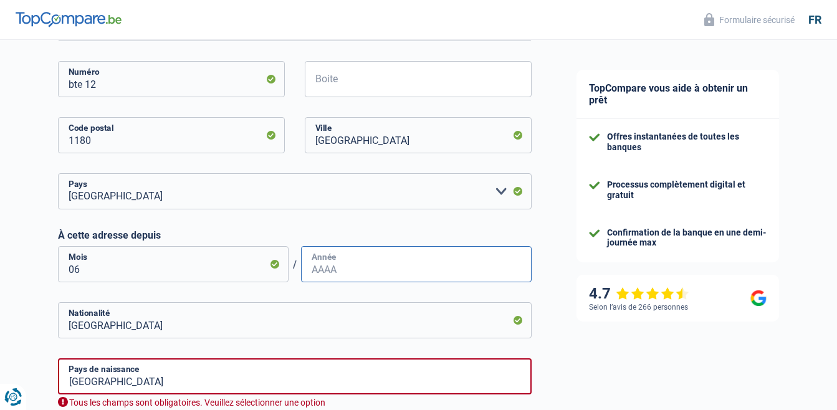
click at [318, 273] on input "Année" at bounding box center [416, 264] width 230 height 36
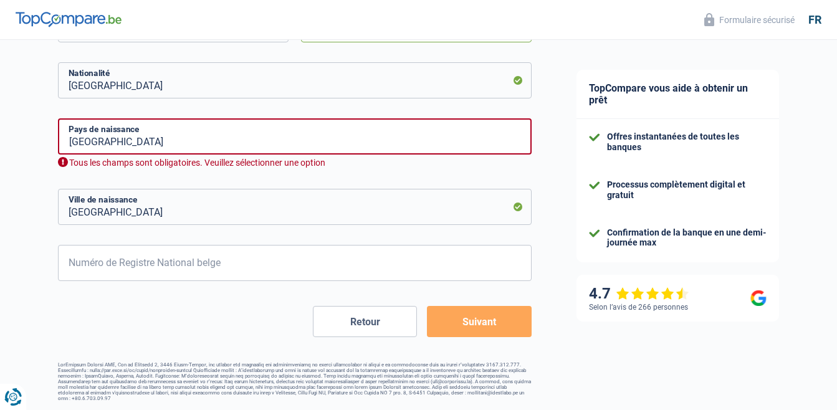
scroll to position [784, 0]
type input "2018"
click at [163, 140] on input "Belgique" at bounding box center [294, 136] width 473 height 36
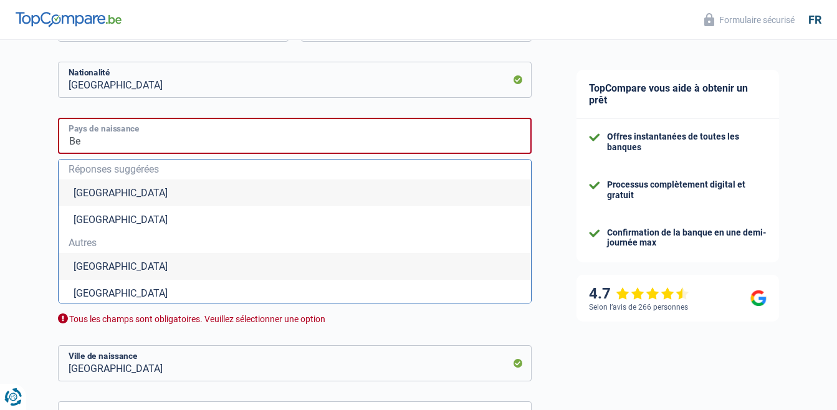
type input "B"
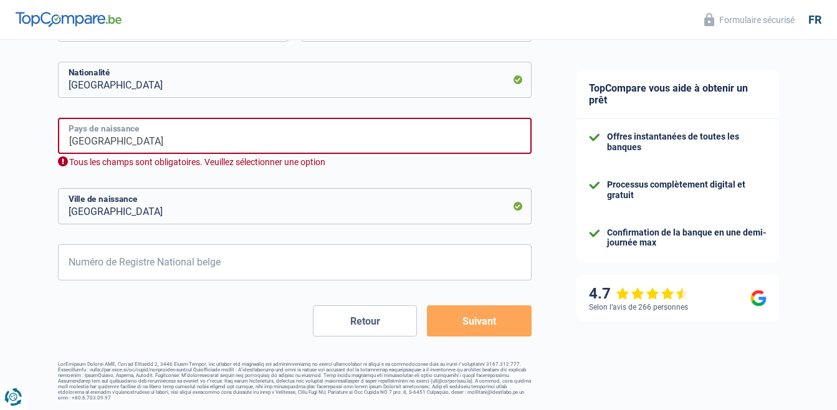
type input "ROMANIA"
click at [135, 210] on input "Bruxelles" at bounding box center [294, 206] width 473 height 36
type input "B"
type input "MACIN"
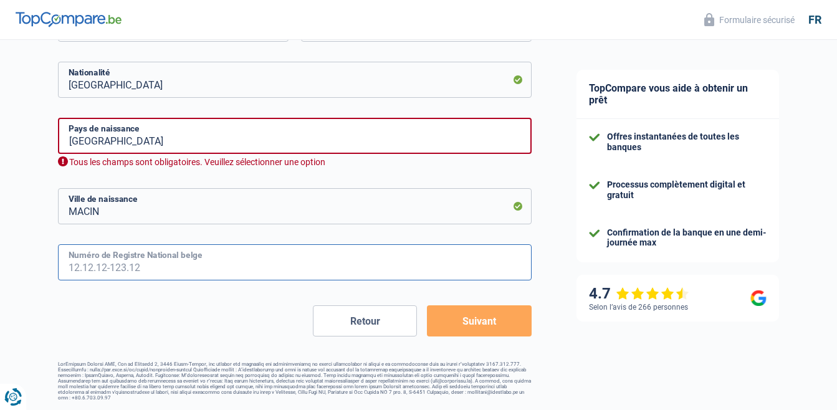
click at [97, 269] on input "Numéro de Registre National belge" at bounding box center [294, 262] width 473 height 36
type input "78.08.20-479.33"
click at [480, 323] on button "Suivant" at bounding box center [479, 320] width 104 height 31
click at [184, 148] on input "ROMANIA" at bounding box center [294, 136] width 473 height 36
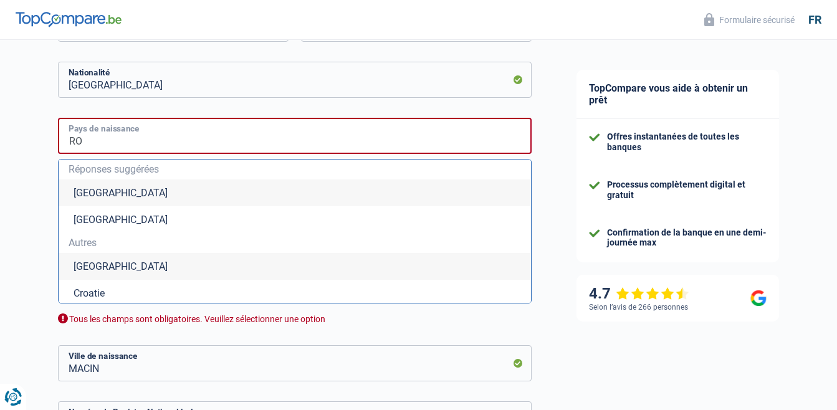
type input "Roumanie"
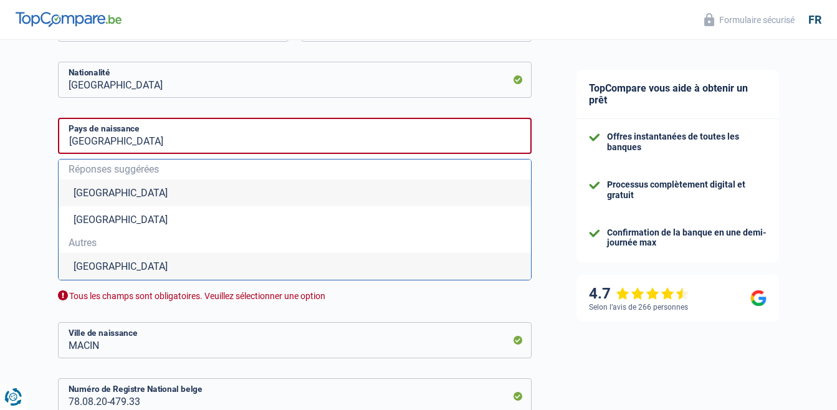
click at [165, 269] on li "Roumanie" at bounding box center [295, 266] width 472 height 27
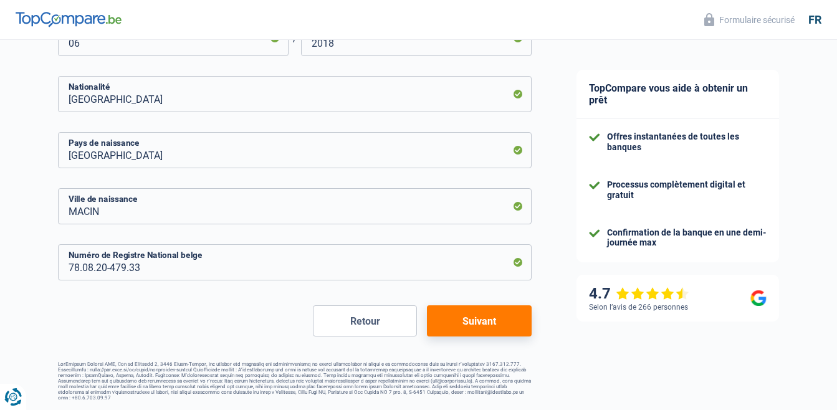
click at [503, 330] on button "Suivant" at bounding box center [479, 320] width 104 height 31
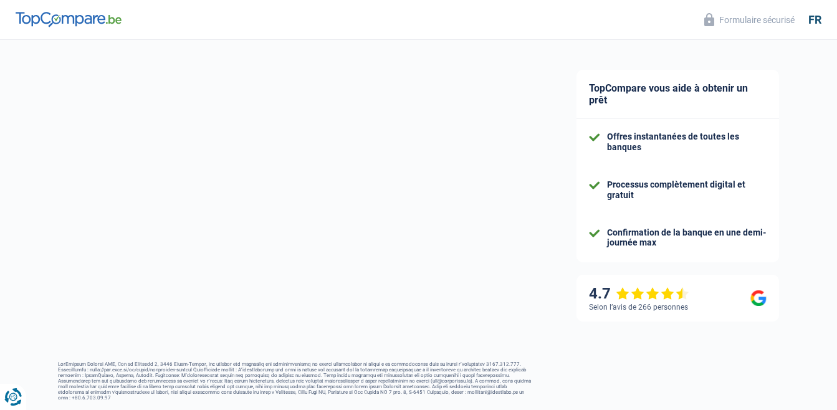
select select "netSalary"
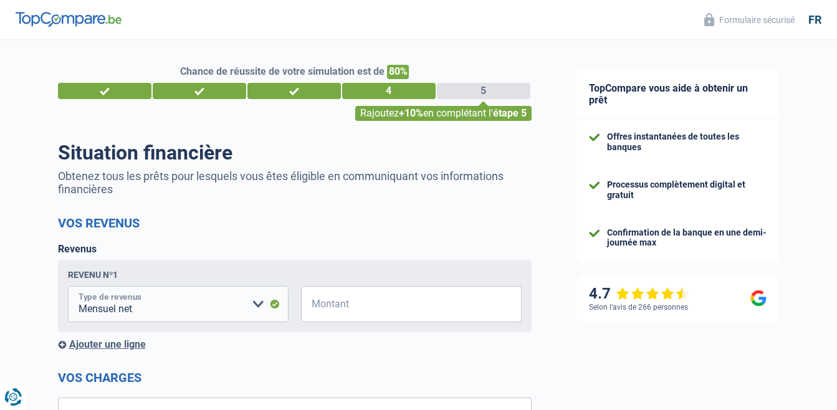
click at [174, 304] on select "Allocation d'handicap Allocations chômage Allocations familiales Chèques repas …" at bounding box center [178, 304] width 221 height 36
click at [333, 310] on input "Montant" at bounding box center [418, 304] width 205 height 36
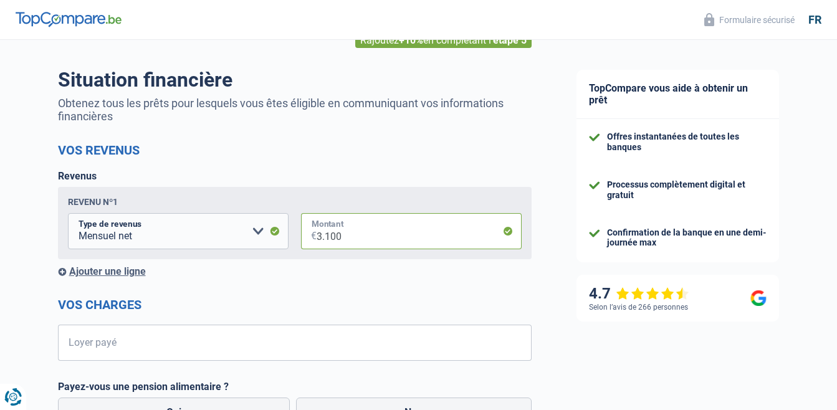
scroll to position [88, 0]
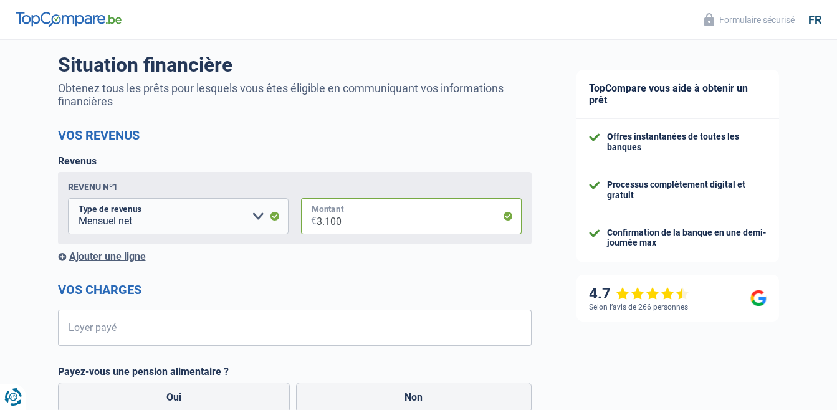
type input "3.100"
click at [77, 331] on input "Loyer payé" at bounding box center [303, 328] width 458 height 36
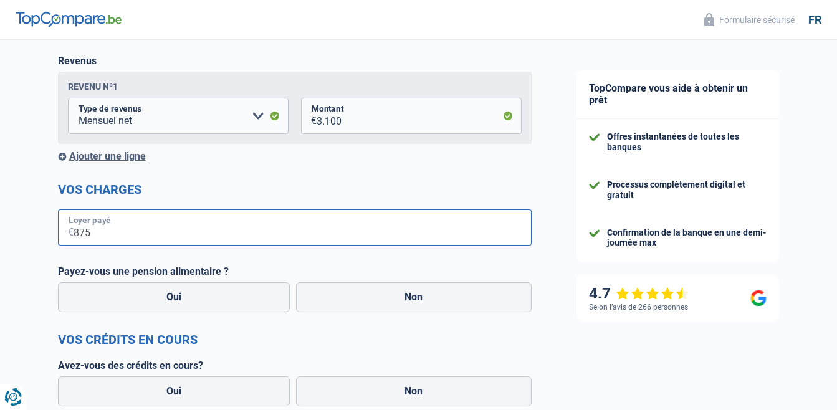
scroll to position [194, 0]
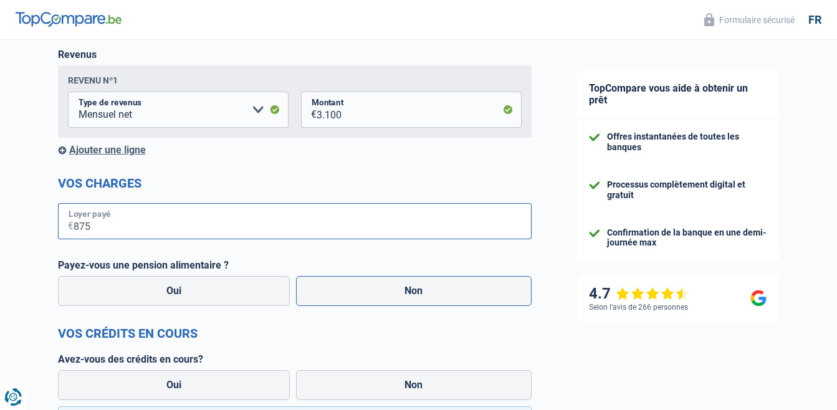
type input "875"
click at [461, 301] on label "Non" at bounding box center [413, 291] width 235 height 30
click at [461, 301] on input "Non" at bounding box center [413, 291] width 235 height 30
radio input "true"
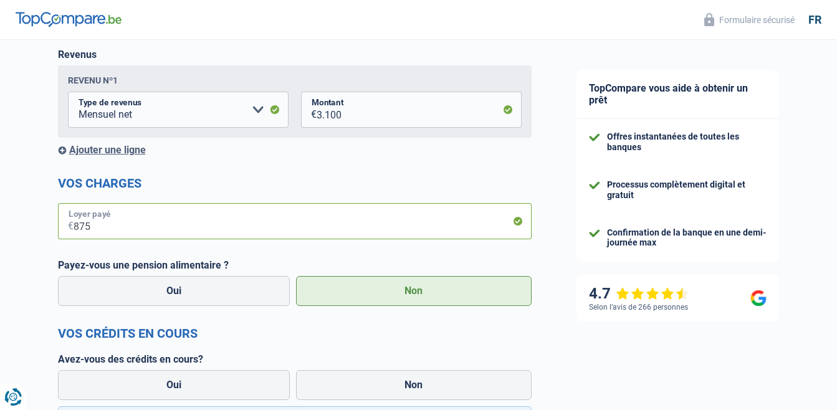
click at [95, 230] on input "875" at bounding box center [303, 221] width 458 height 36
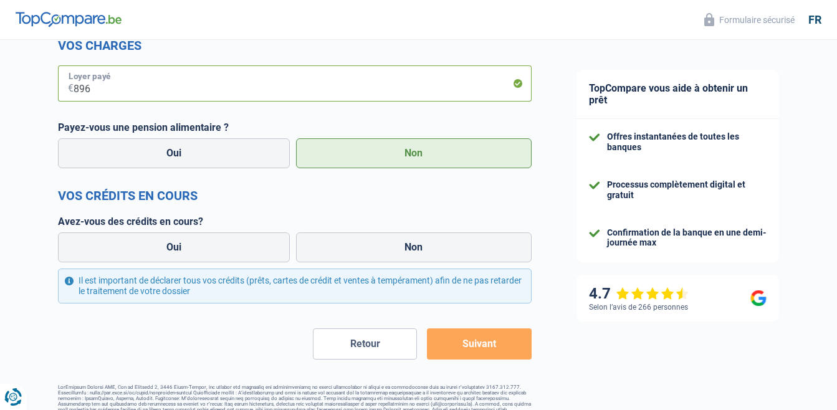
scroll to position [353, 0]
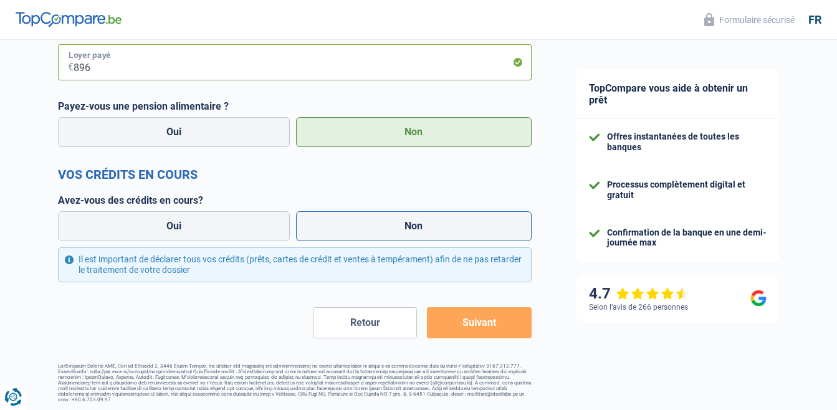
type input "896"
click at [401, 237] on label "Non" at bounding box center [413, 226] width 235 height 30
click at [401, 237] on input "Non" at bounding box center [413, 226] width 235 height 30
radio input "true"
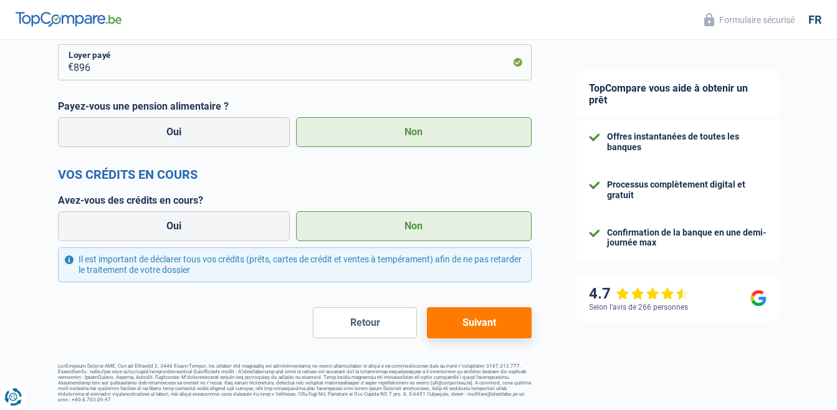
click at [490, 334] on button "Suivant" at bounding box center [479, 322] width 104 height 31
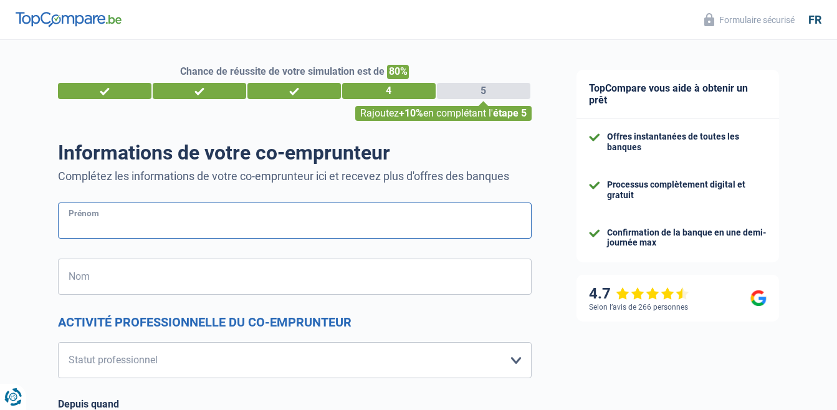
click at [91, 222] on input "Prénom" at bounding box center [294, 220] width 473 height 36
type input "I"
type input "JENICA"
click at [81, 290] on input "Nom" at bounding box center [294, 277] width 473 height 36
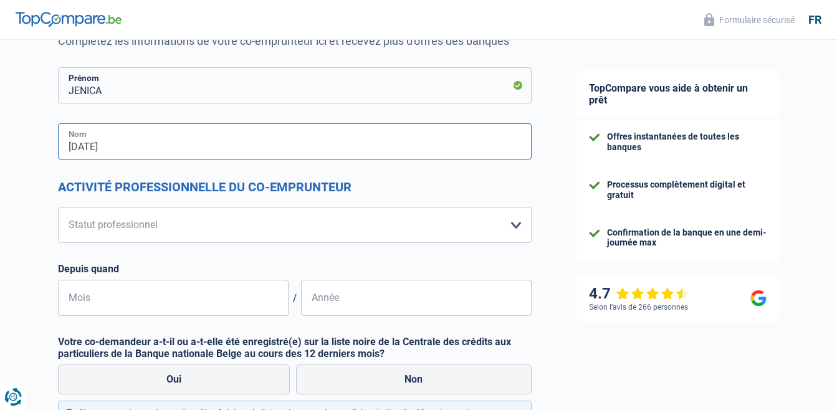
scroll to position [138, 0]
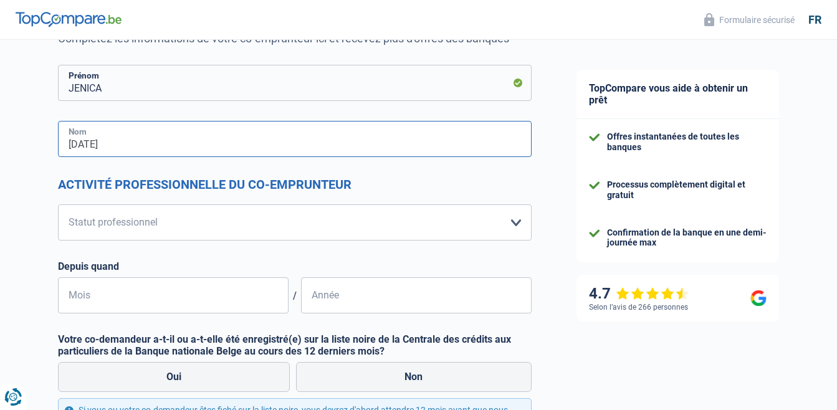
type input "IGNAT"
click at [516, 224] on select "Ouvrier Employé privé Employé public Invalide Indépendant Pensionné Chômeur Mut…" at bounding box center [294, 222] width 473 height 36
select select "publicEmployee"
click at [58, 205] on select "Ouvrier Employé privé Employé public Invalide Indépendant Pensionné Chômeur Mut…" at bounding box center [294, 222] width 473 height 36
select select "netSalary"
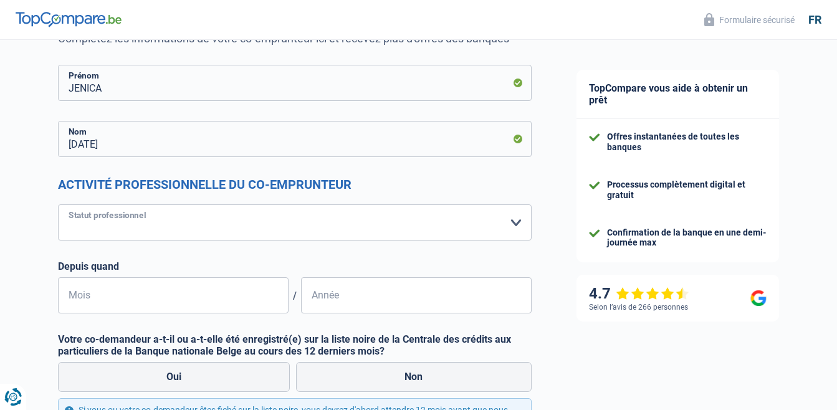
select select "mealVouchers"
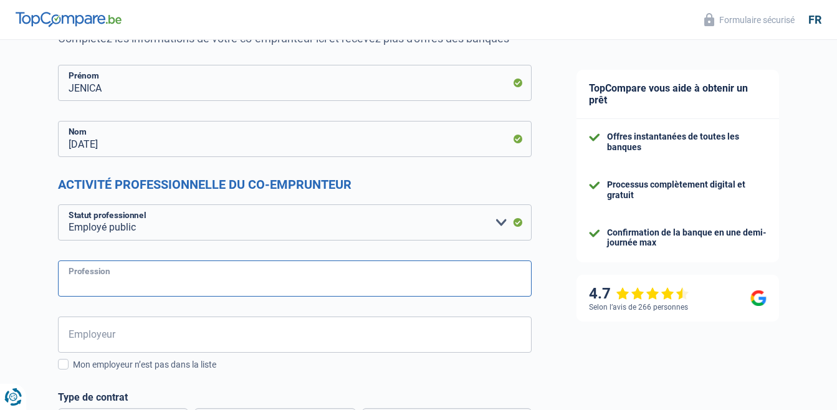
click at [156, 273] on input "Profession" at bounding box center [294, 278] width 473 height 36
type input "AIDE MENAGERE"
click at [89, 340] on input "Employeur" at bounding box center [294, 334] width 473 height 36
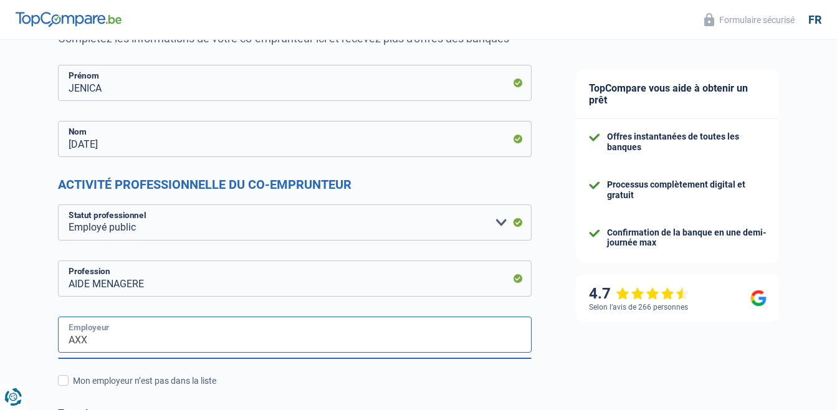
type input "AXXE"
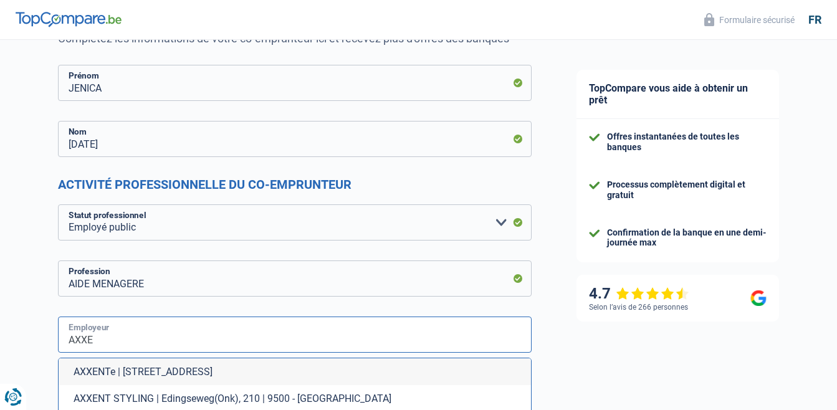
click at [89, 340] on input "AXXE" at bounding box center [294, 334] width 473 height 36
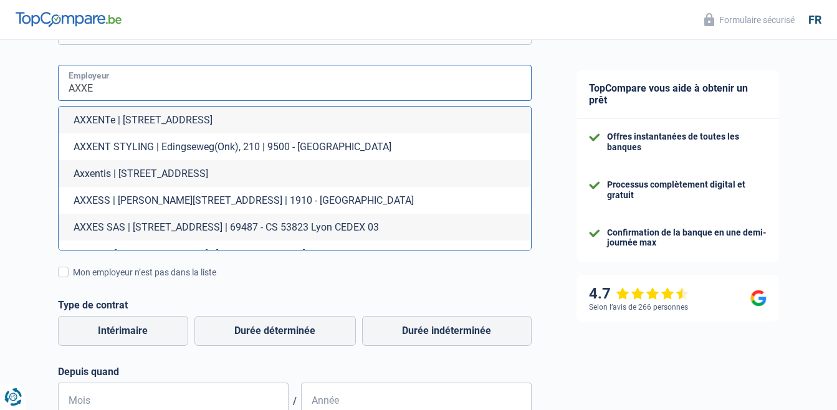
scroll to position [398, 0]
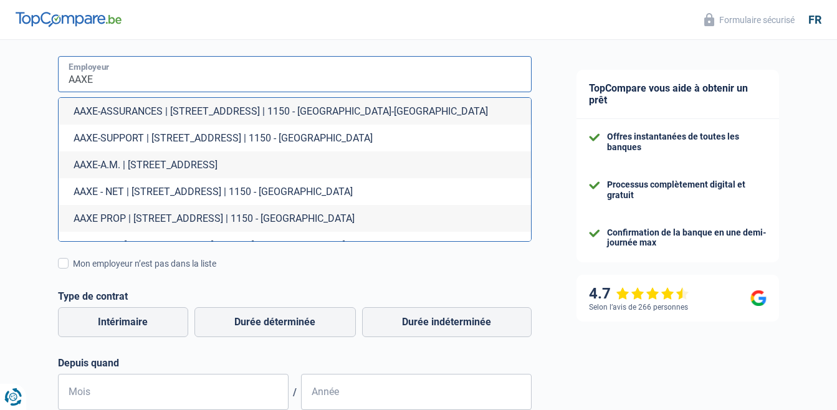
drag, startPoint x: 100, startPoint y: 79, endPoint x: 132, endPoint y: 161, distance: 88.1
click at [132, 161] on div "AAXE Employeur AAXE-ASSURANCES | Avenue de la Faisanderie, 45 | 1150 - Woluwe-S…" at bounding box center [294, 149] width 473 height 186
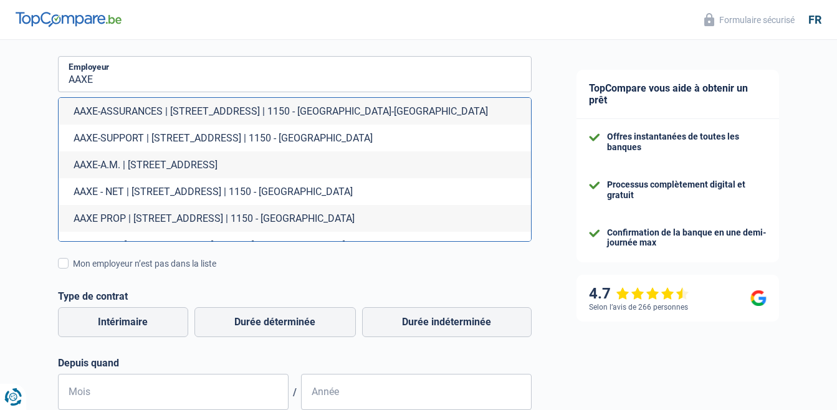
click at [133, 164] on li "AAXE-A.M. | Avenue de Tervueren, 124 | 1150 - Woluwe-Saint-Pierre" at bounding box center [295, 164] width 472 height 27
type input "AAXE-A.M. | Avenue de Tervueren, 124 | 1150 - Woluwe-Saint-Pierre"
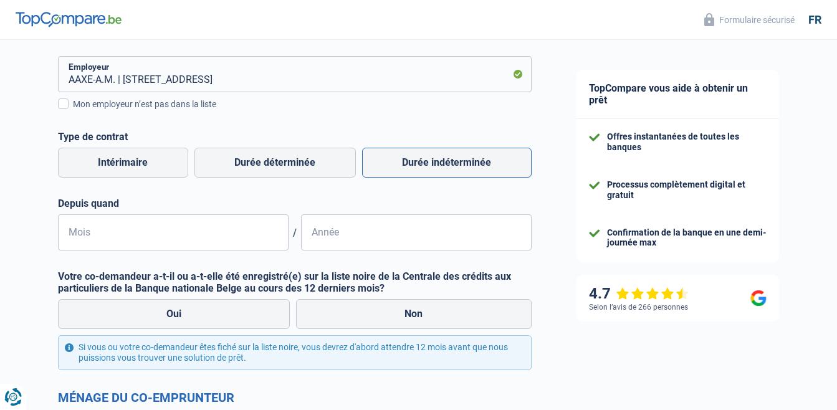
click at [436, 165] on label "Durée indéterminée" at bounding box center [446, 163] width 169 height 30
click at [436, 165] on input "Durée indéterminée" at bounding box center [446, 163] width 169 height 30
radio input "true"
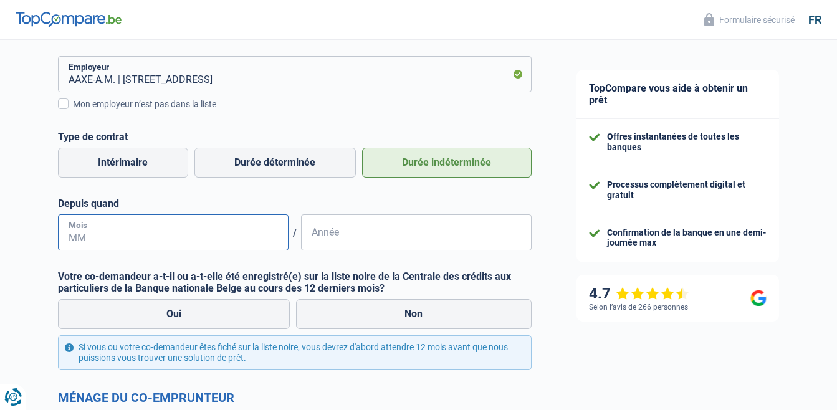
click at [86, 234] on input "Mois" at bounding box center [173, 232] width 230 height 36
click at [88, 237] on input "06" at bounding box center [173, 232] width 230 height 36
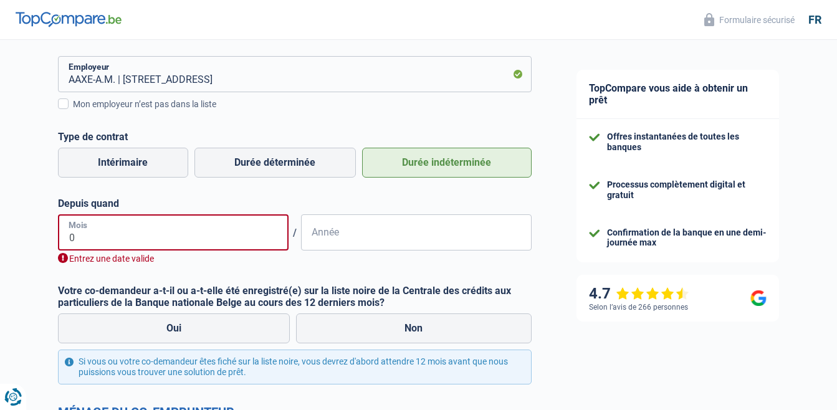
type input "02"
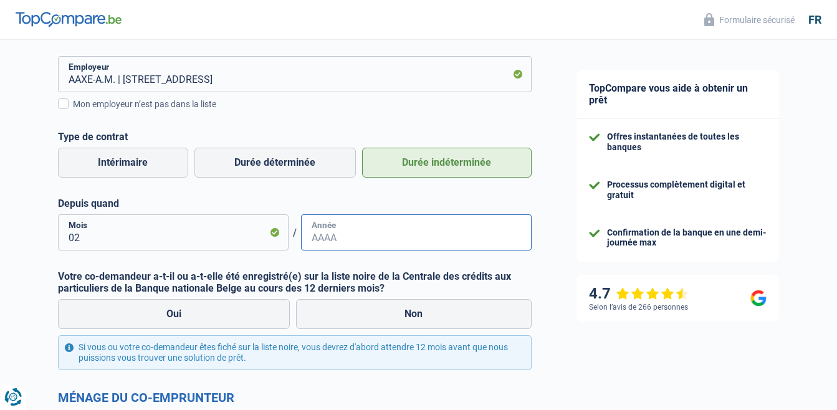
click at [323, 237] on input "Année" at bounding box center [416, 232] width 230 height 36
type input "2017"
click at [397, 313] on label "Non" at bounding box center [413, 314] width 235 height 30
click at [397, 313] on input "Non" at bounding box center [413, 314] width 235 height 30
radio input "true"
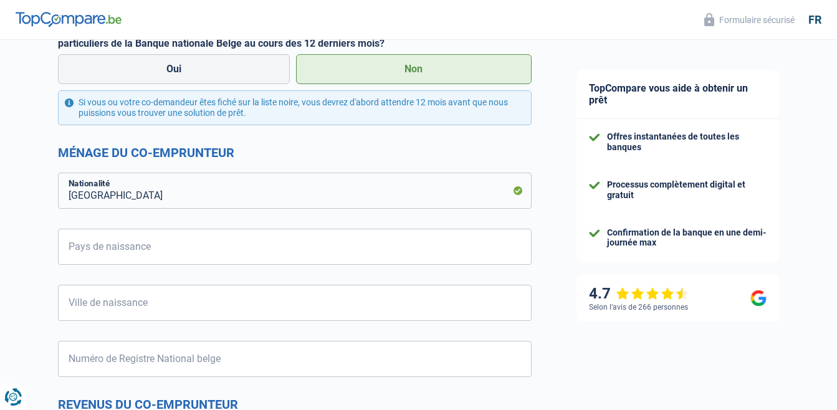
scroll to position [670, 0]
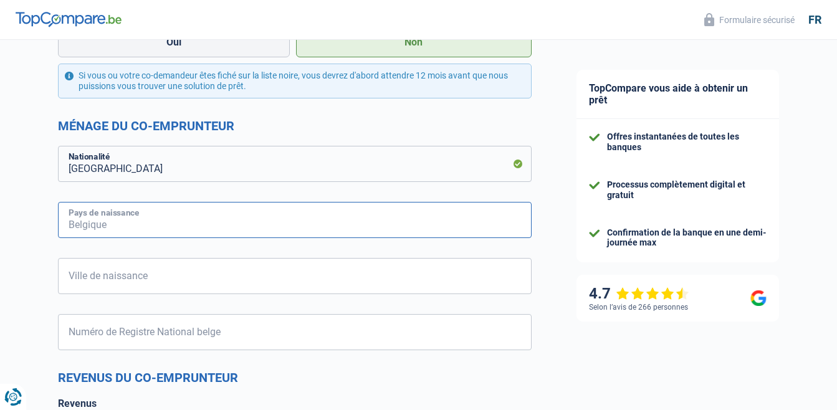
click at [381, 222] on input "Pays de naissance" at bounding box center [294, 220] width 473 height 36
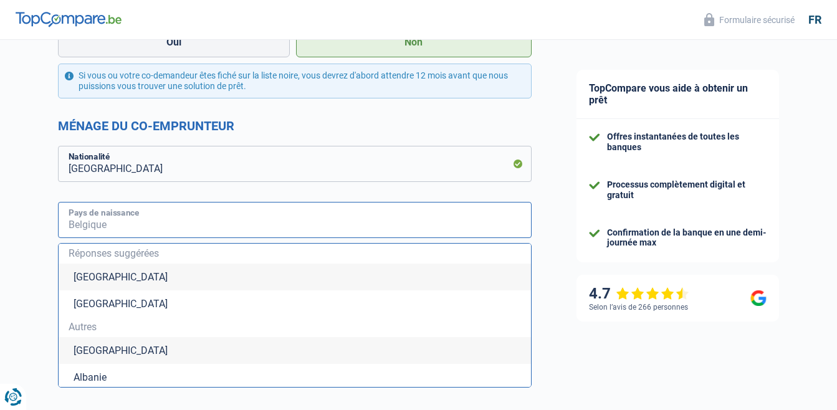
type input "Roumanie"
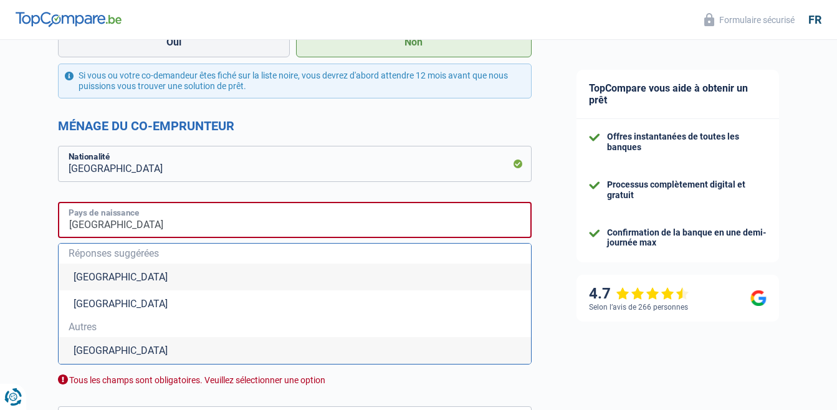
click at [162, 220] on input "Belgique" at bounding box center [294, 220] width 473 height 36
click at [165, 229] on input "Belgique" at bounding box center [294, 220] width 473 height 36
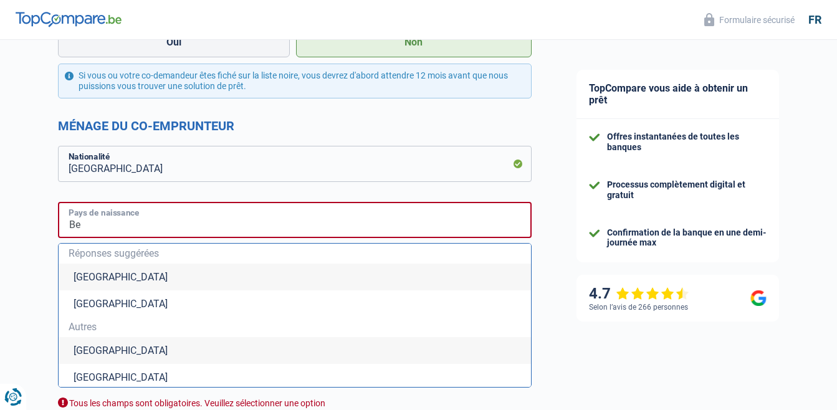
type input "B"
click at [102, 231] on input "RO" at bounding box center [294, 220] width 473 height 36
type input "Roumanie"
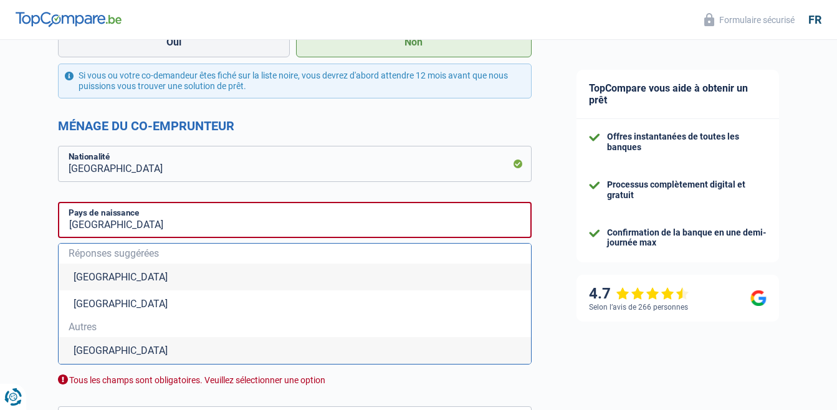
click at [98, 353] on li "Roumanie" at bounding box center [295, 350] width 472 height 27
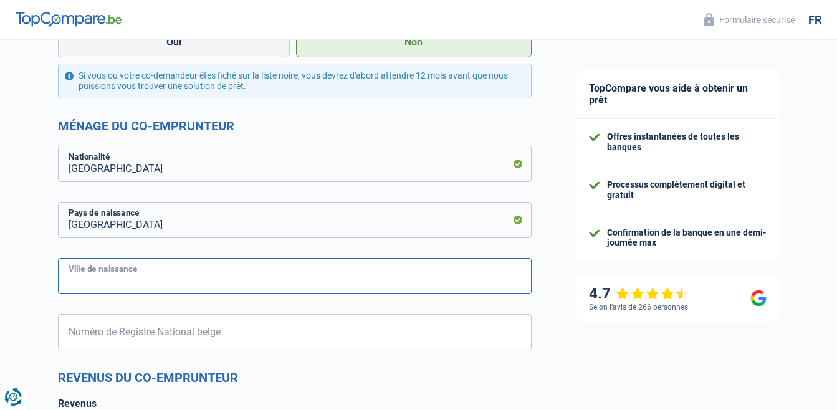
click at [174, 285] on input "Ville de naissance" at bounding box center [294, 276] width 473 height 36
type input "MACIN"
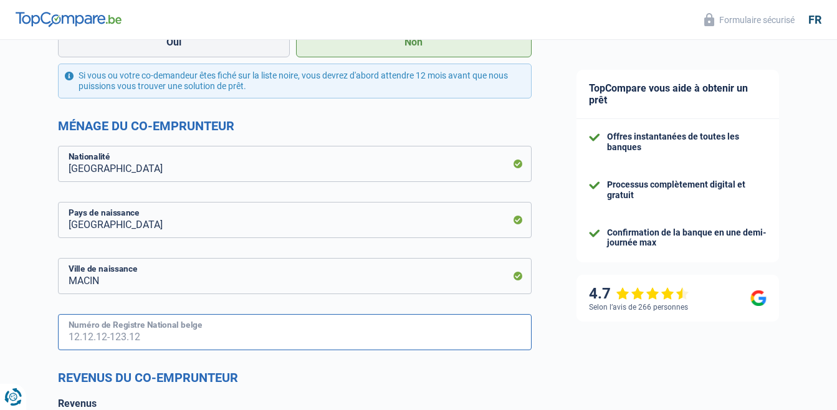
click at [147, 328] on input "Numéro de Registre National belge" at bounding box center [294, 332] width 473 height 36
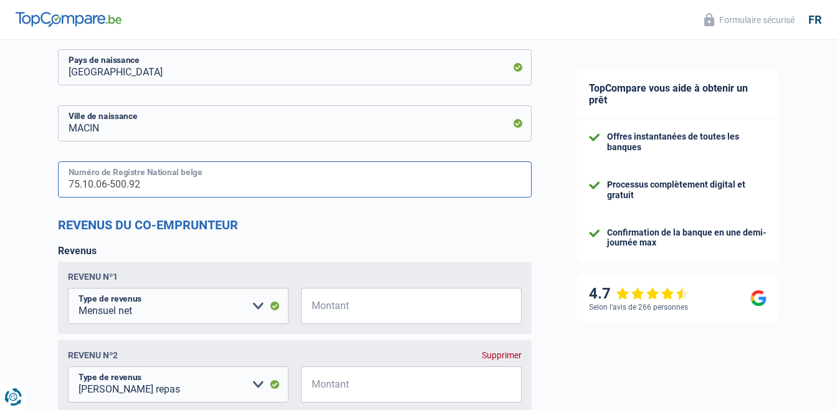
scroll to position [825, 0]
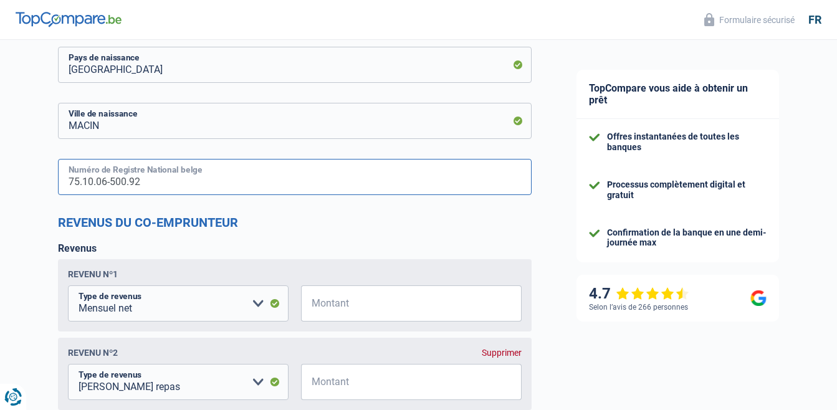
type input "75.10.06-500.92"
click at [366, 292] on input "Montant" at bounding box center [418, 303] width 205 height 36
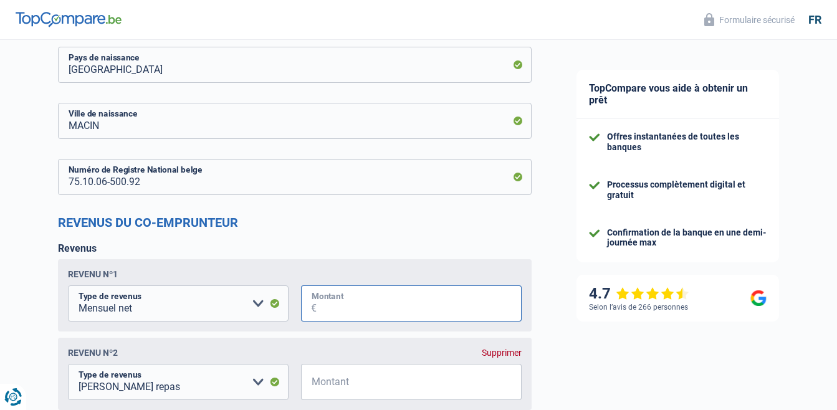
click at [366, 292] on input "Montant" at bounding box center [418, 303] width 205 height 36
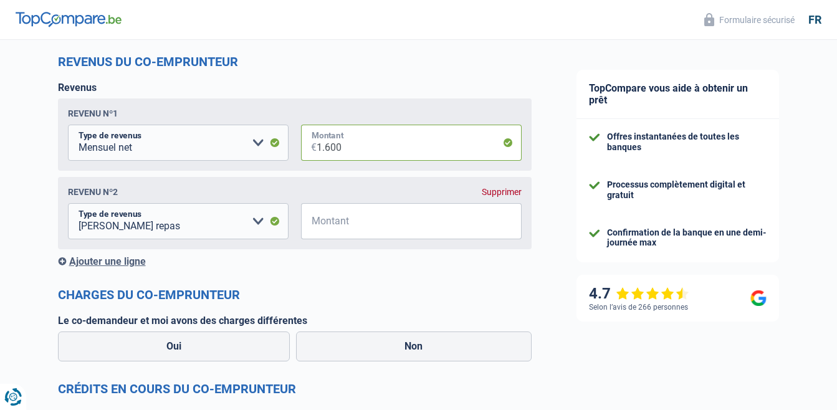
scroll to position [1025, 0]
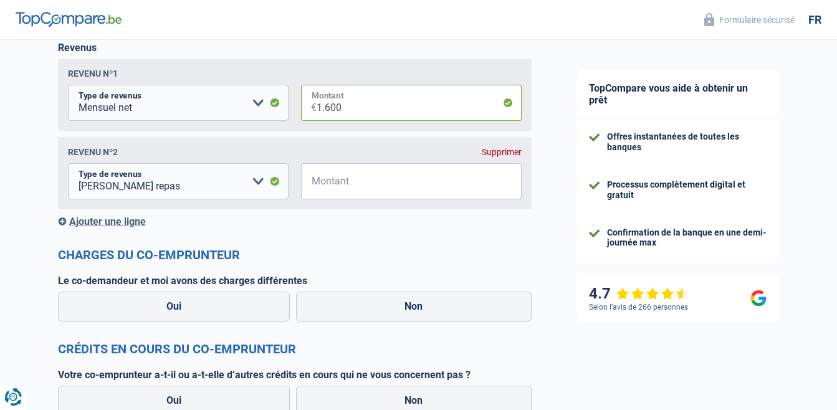
type input "1.600"
click at [319, 187] on input "Montant" at bounding box center [418, 181] width 205 height 36
type input "120"
click at [417, 304] on label "Non" at bounding box center [413, 307] width 235 height 30
click at [417, 304] on input "Non" at bounding box center [413, 307] width 235 height 30
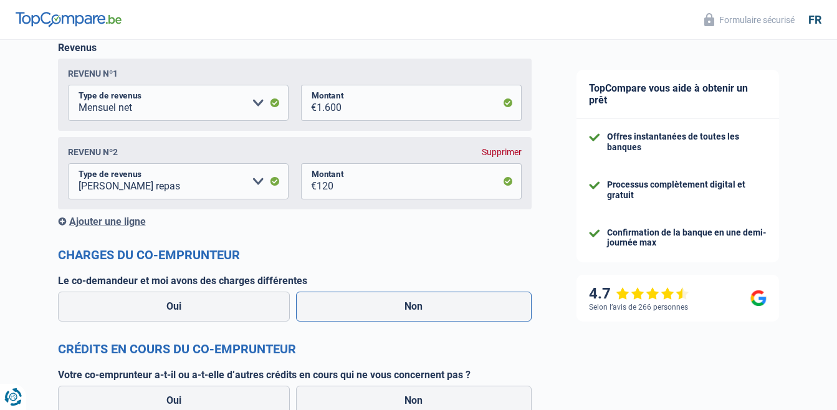
radio input "true"
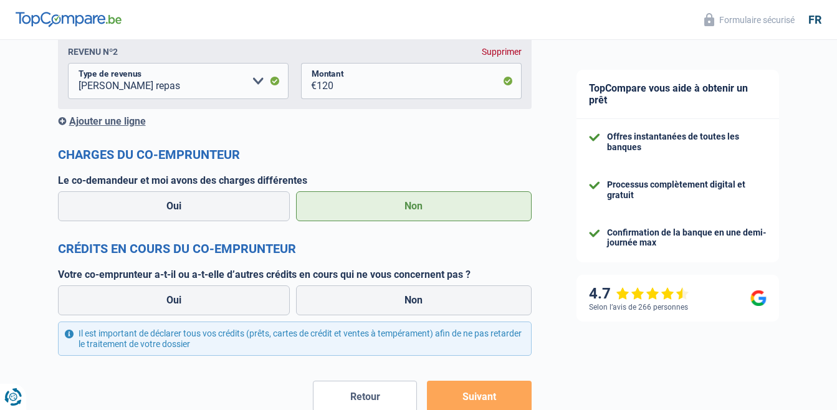
scroll to position [1149, 0]
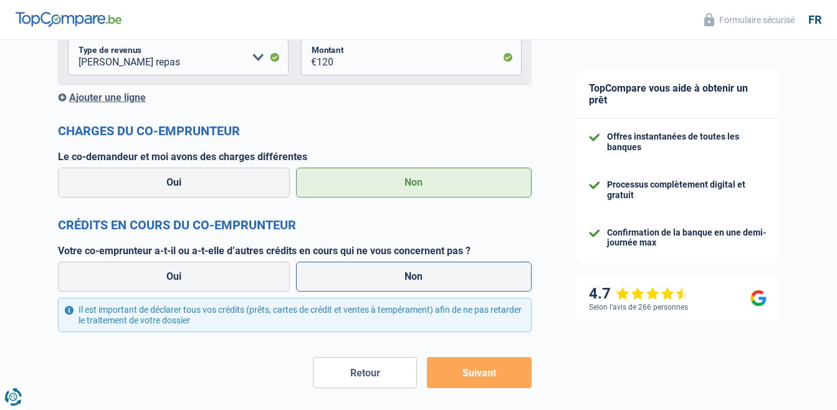
click at [457, 282] on label "Non" at bounding box center [413, 277] width 235 height 30
click at [457, 282] on input "Non" at bounding box center [413, 277] width 235 height 30
radio input "true"
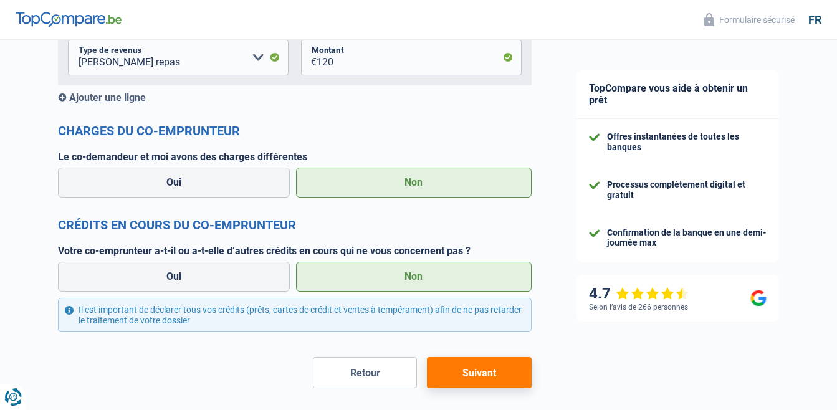
click at [471, 373] on button "Suivant" at bounding box center [479, 372] width 104 height 31
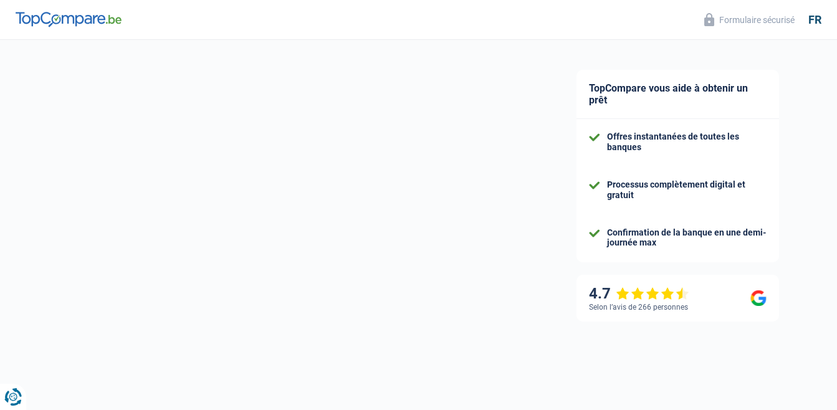
select select "84"
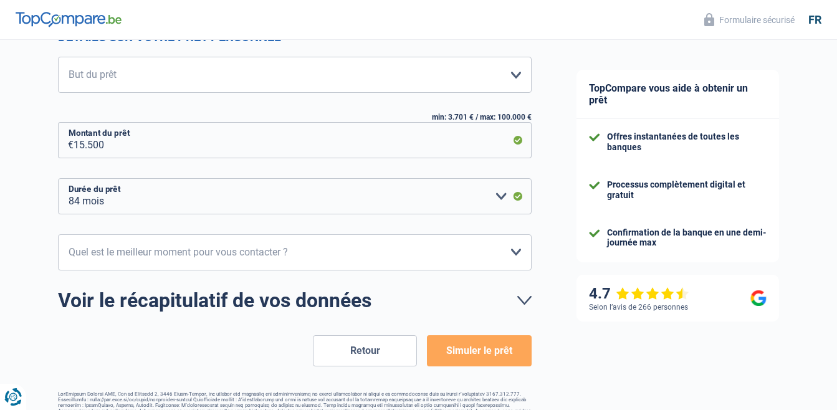
scroll to position [189, 0]
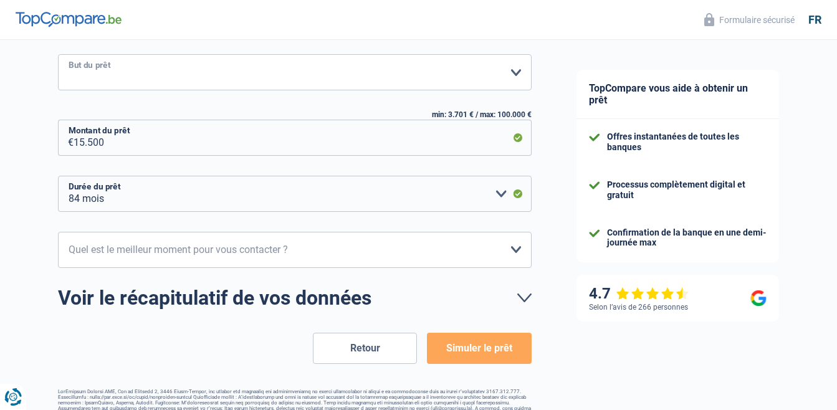
click at [513, 70] on select "Confort maison: meubles, textile, peinture, électroménager, outillage non-profe…" at bounding box center [294, 72] width 473 height 36
select select "household"
click at [58, 55] on select "Confort maison: meubles, textile, peinture, électroménager, outillage non-profe…" at bounding box center [294, 72] width 473 height 36
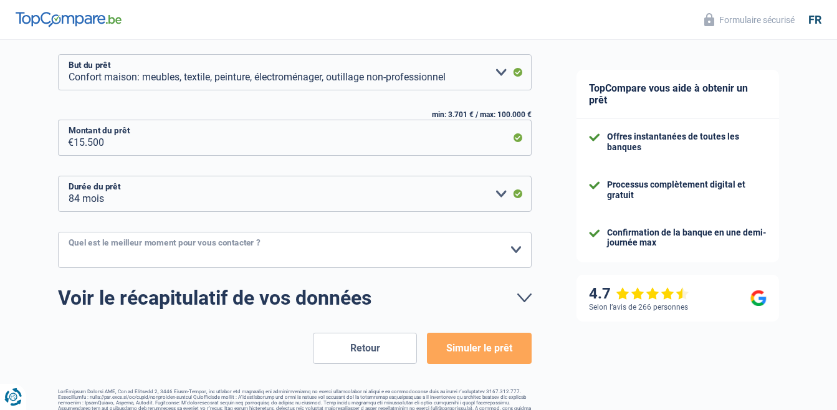
click at [513, 247] on select "10h-12h 12h-14h 14h-16h 16h-18h Veuillez sélectionner une option" at bounding box center [294, 250] width 473 height 36
select select "10-12"
click at [58, 232] on select "10h-12h 12h-14h 14h-16h 16h-18h Veuillez sélectionner une option" at bounding box center [294, 250] width 473 height 36
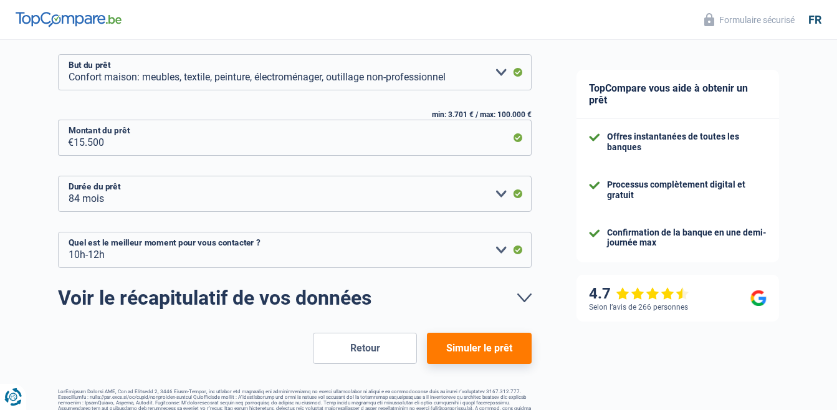
click at [471, 354] on button "Simuler le prêt" at bounding box center [479, 348] width 104 height 31
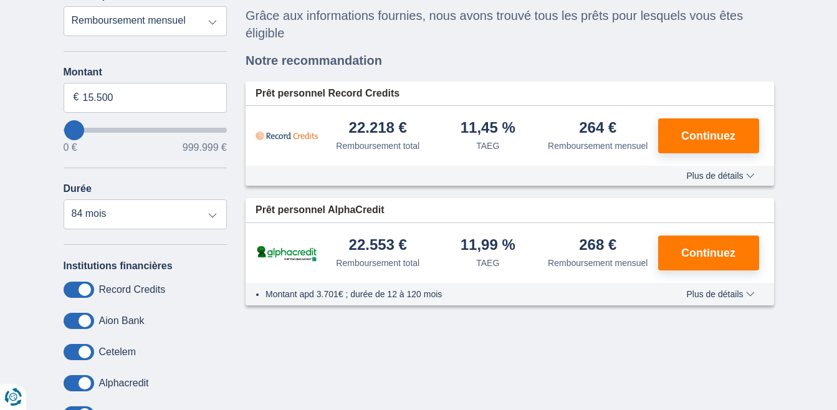
scroll to position [136, 0]
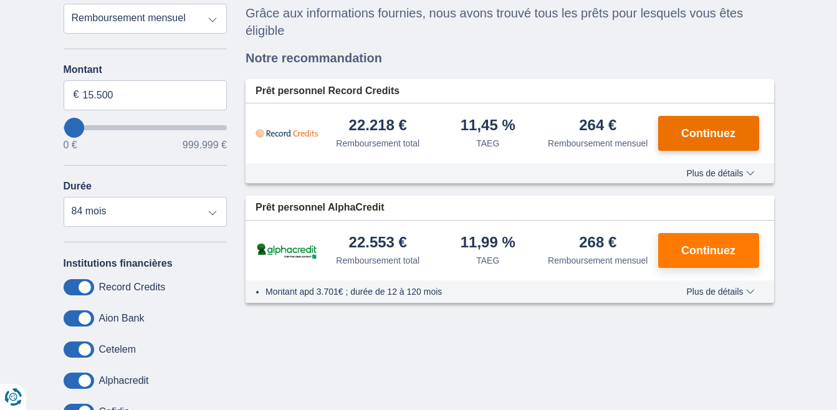
click at [717, 129] on span "Continuez" at bounding box center [708, 133] width 54 height 11
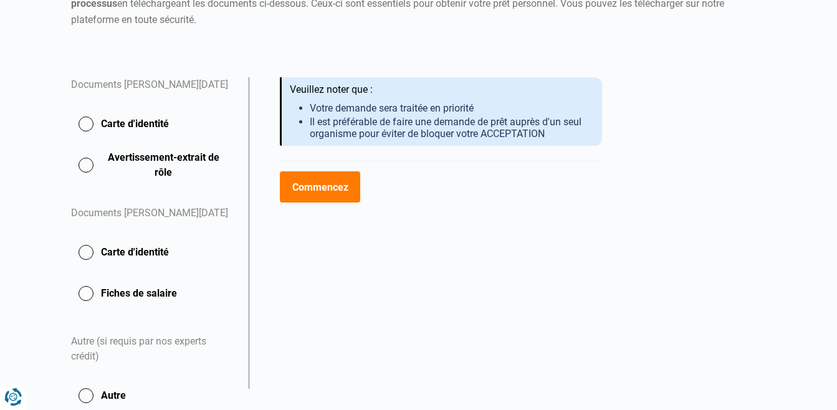
scroll to position [189, 0]
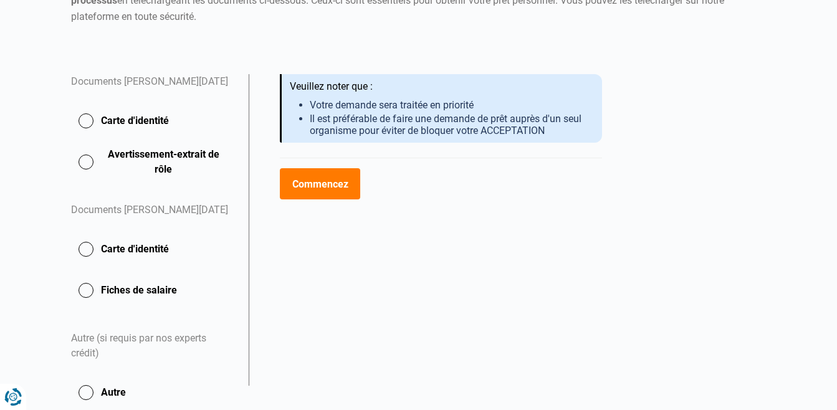
click at [88, 121] on button "Carte d'identité" at bounding box center [152, 120] width 163 height 31
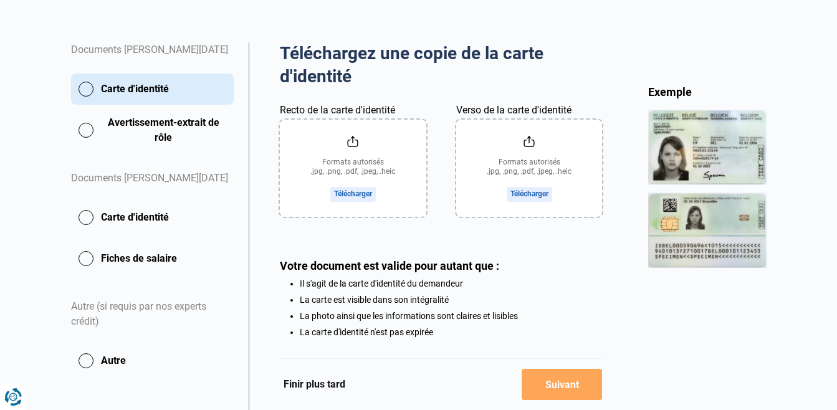
scroll to position [226, 0]
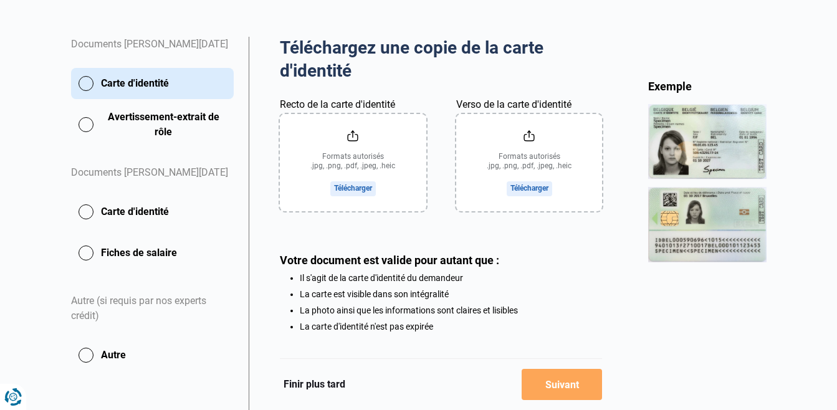
click at [350, 188] on input "Recto de la carte d'identité" at bounding box center [353, 162] width 146 height 97
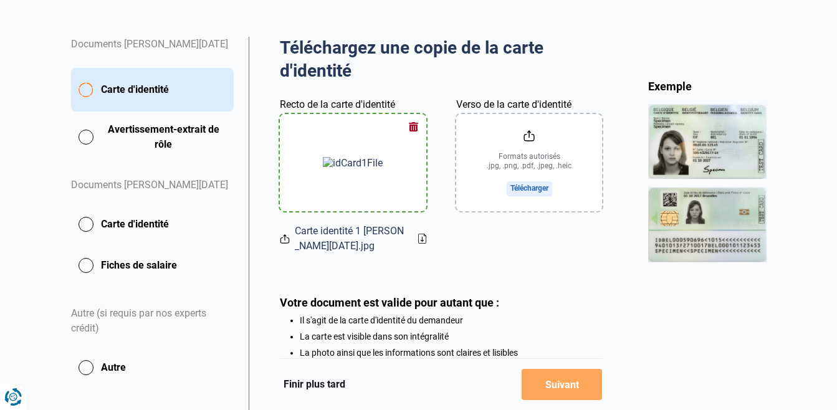
click at [506, 153] on input "Verso de la carte d'identité" at bounding box center [529, 162] width 146 height 97
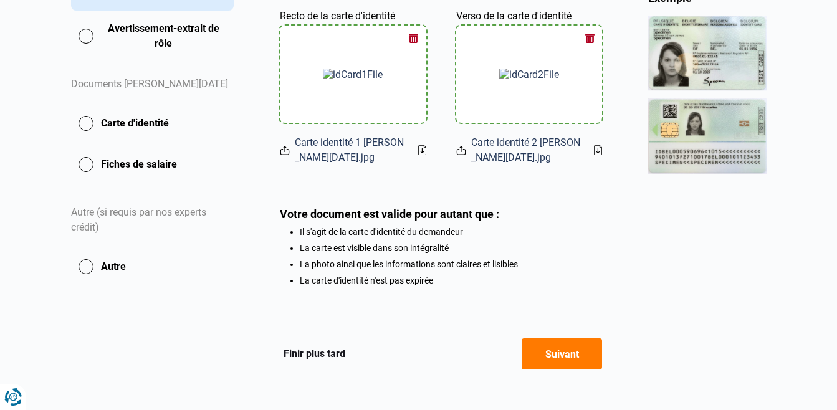
scroll to position [329, 0]
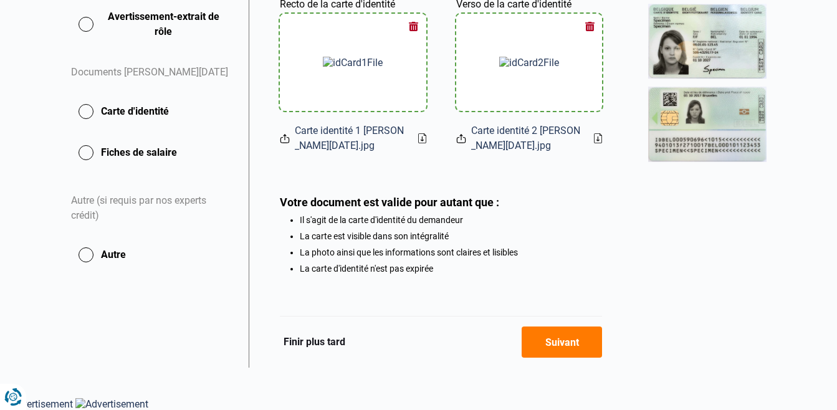
click at [557, 341] on button "Suivant" at bounding box center [561, 341] width 80 height 31
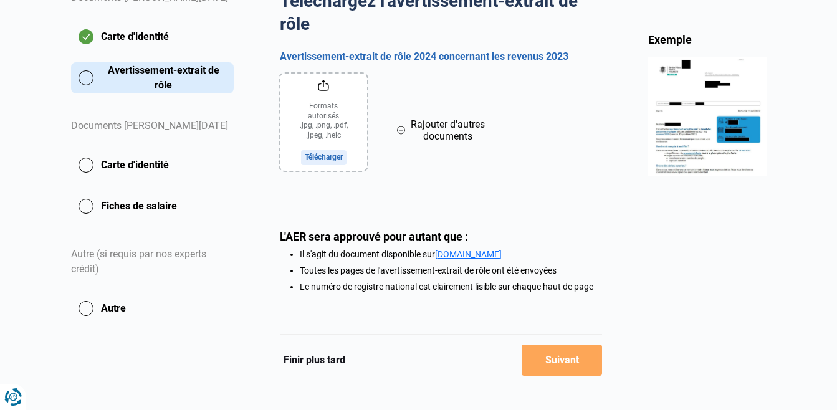
scroll to position [293, 0]
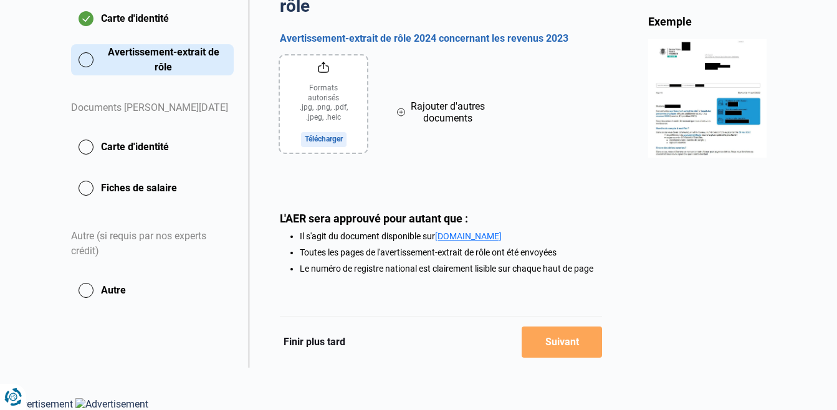
click at [320, 136] on input "file" at bounding box center [323, 103] width 87 height 97
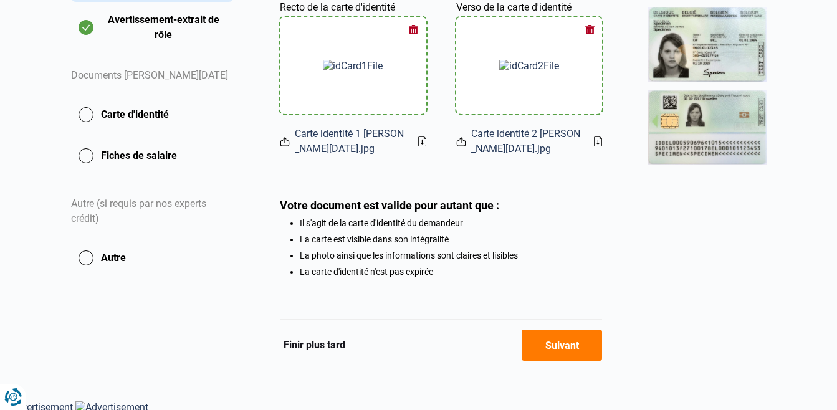
scroll to position [329, 0]
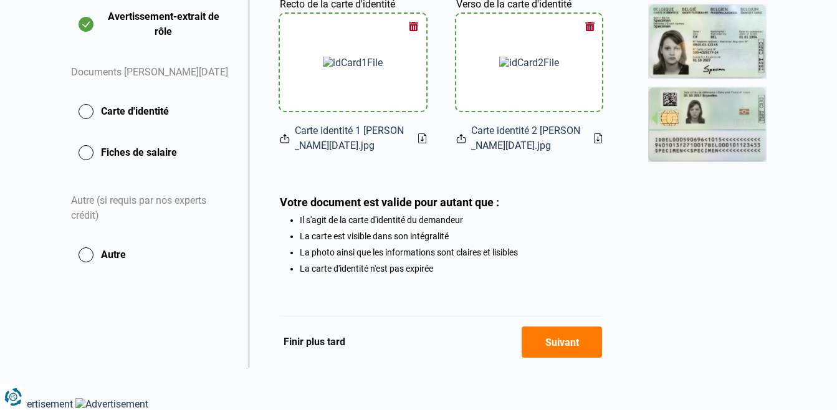
click at [549, 353] on button "Suivant" at bounding box center [561, 341] width 80 height 31
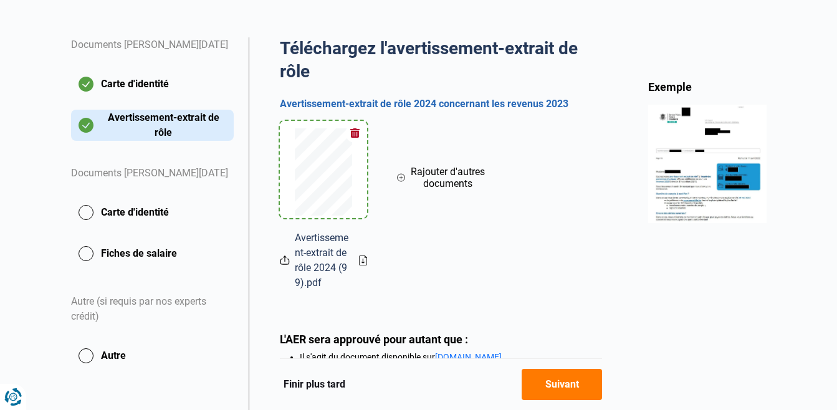
scroll to position [249, 0]
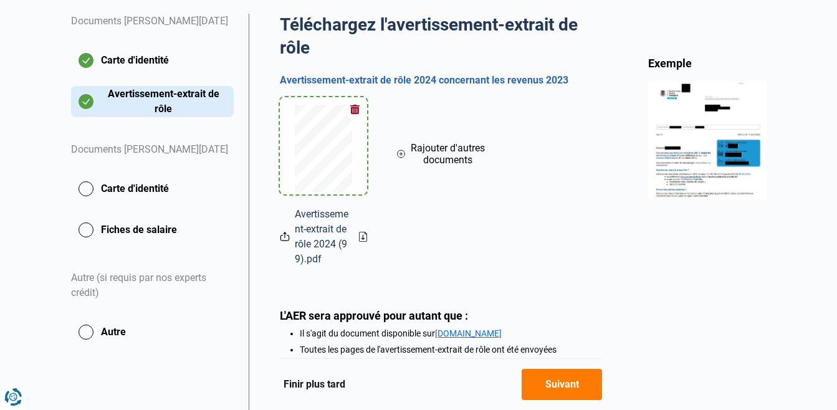
click at [84, 190] on button "Carte d'identité" at bounding box center [152, 188] width 163 height 31
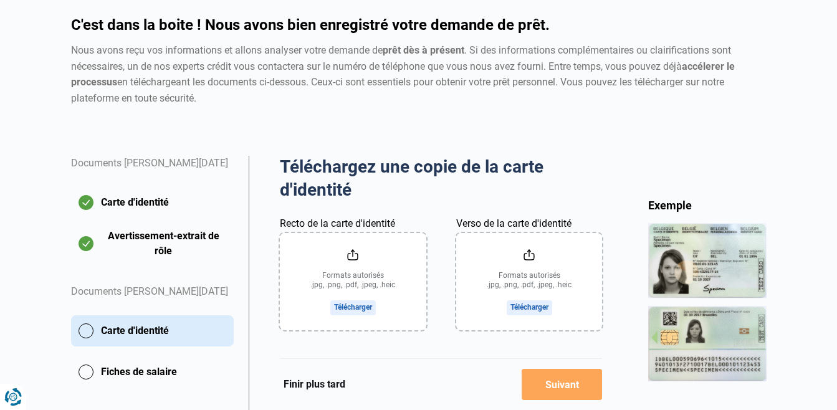
scroll to position [125, 0]
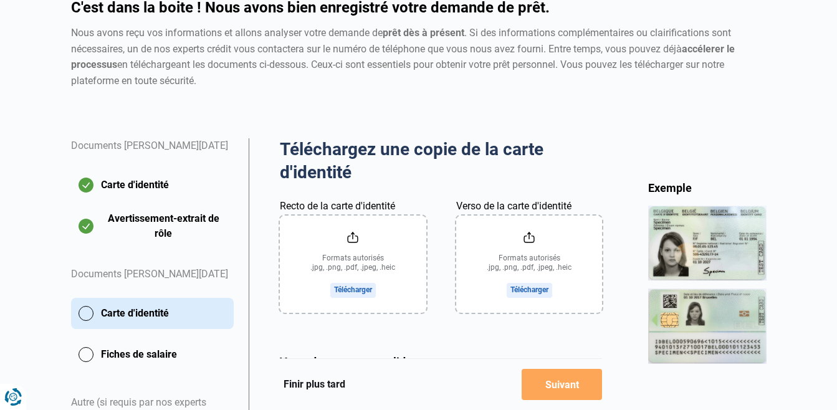
click at [341, 267] on input "Recto de la carte d'identité" at bounding box center [353, 264] width 146 height 97
click at [348, 289] on input "Recto de la carte d'identité" at bounding box center [353, 264] width 146 height 97
click at [345, 287] on input "Recto de la carte d'identité" at bounding box center [353, 264] width 146 height 97
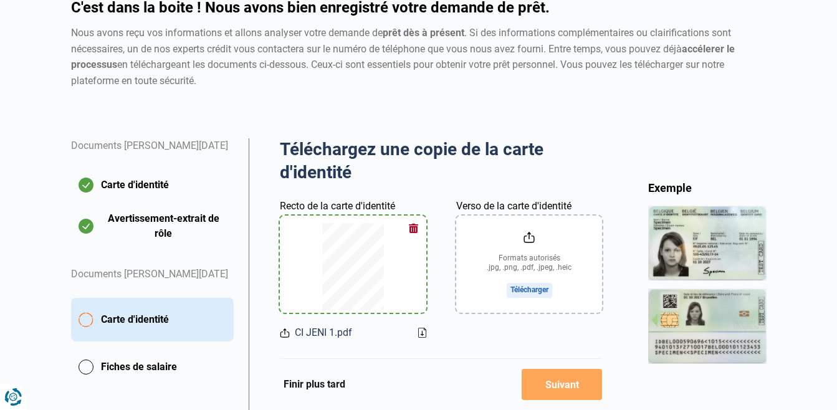
click at [529, 292] on input "Verso de la carte d'identité" at bounding box center [529, 264] width 146 height 97
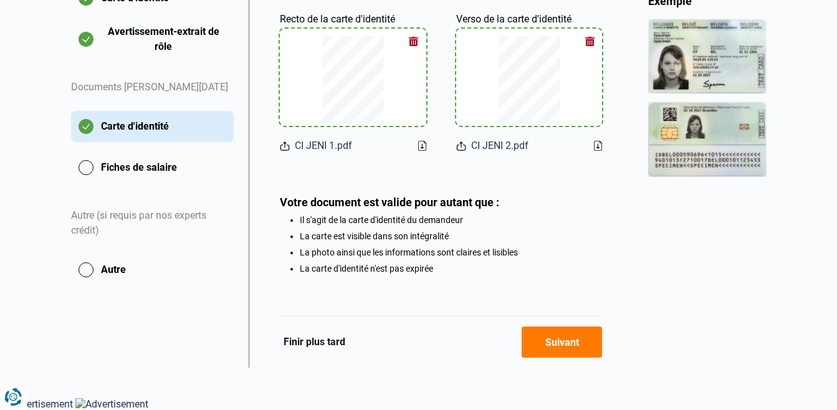
scroll to position [314, 0]
click at [89, 164] on button "Fiches de salaire" at bounding box center [152, 167] width 163 height 31
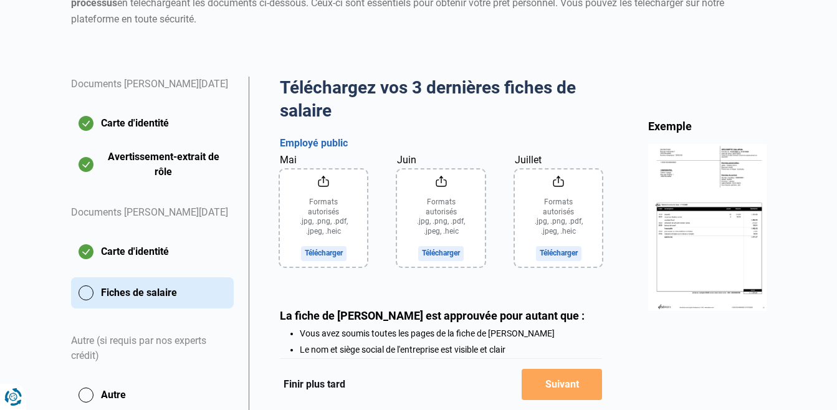
scroll to position [187, 0]
click at [554, 255] on input "Juillet" at bounding box center [559, 217] width 88 height 97
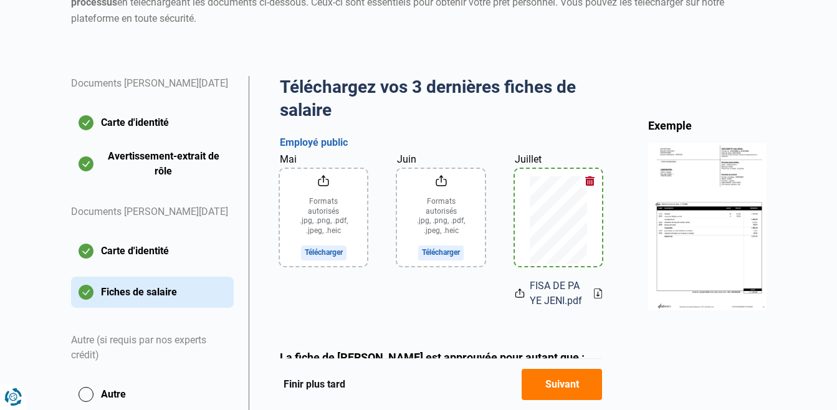
click at [318, 254] on input "Mai" at bounding box center [324, 217] width 88 height 97
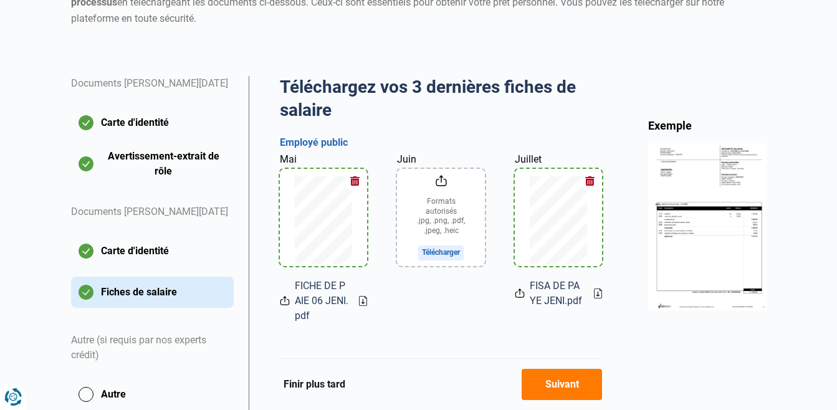
click at [440, 251] on input "Juin" at bounding box center [441, 217] width 88 height 97
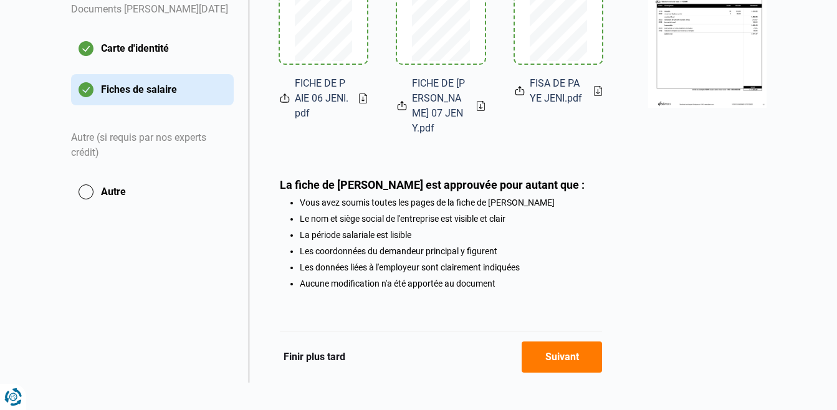
scroll to position [393, 0]
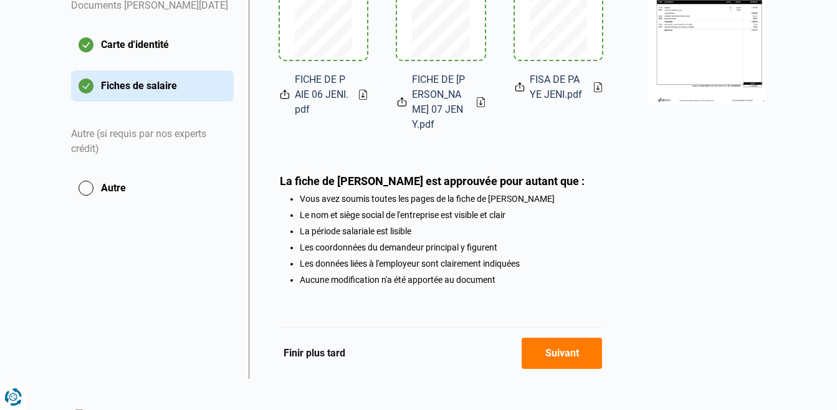
click at [564, 348] on button "Suivant" at bounding box center [561, 353] width 80 height 31
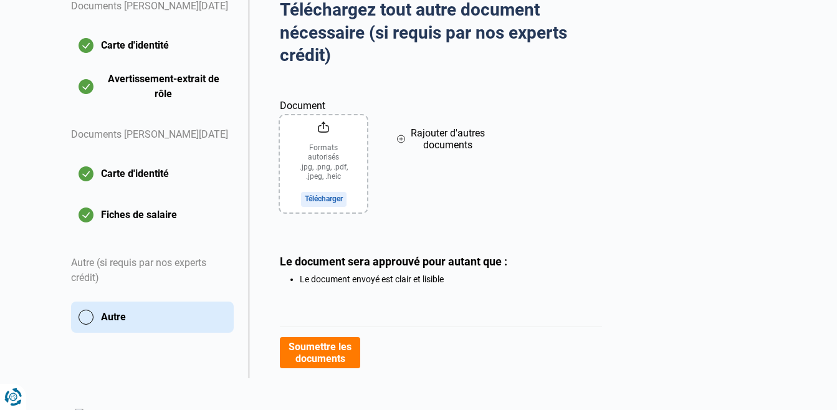
scroll to position [275, 0]
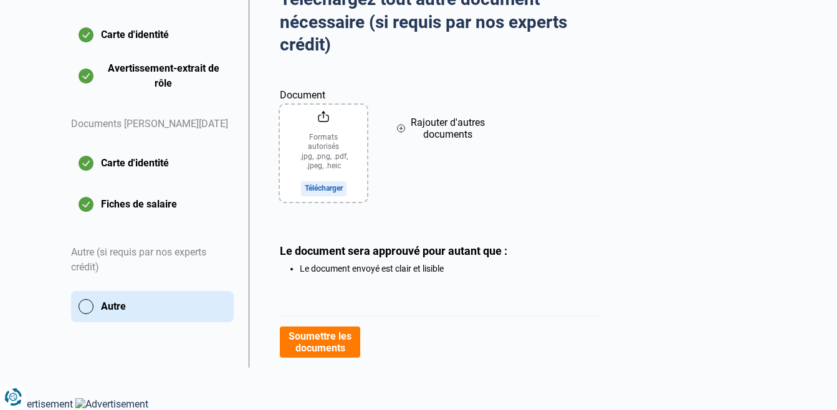
click at [330, 341] on button "Soumettre les documents" at bounding box center [320, 341] width 80 height 31
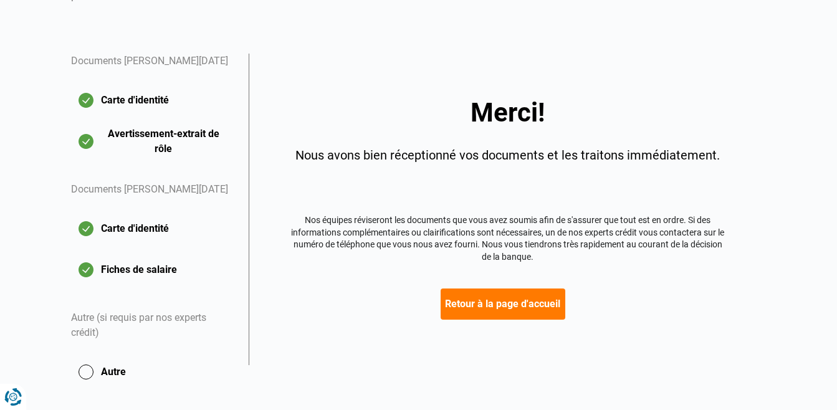
scroll to position [229, 0]
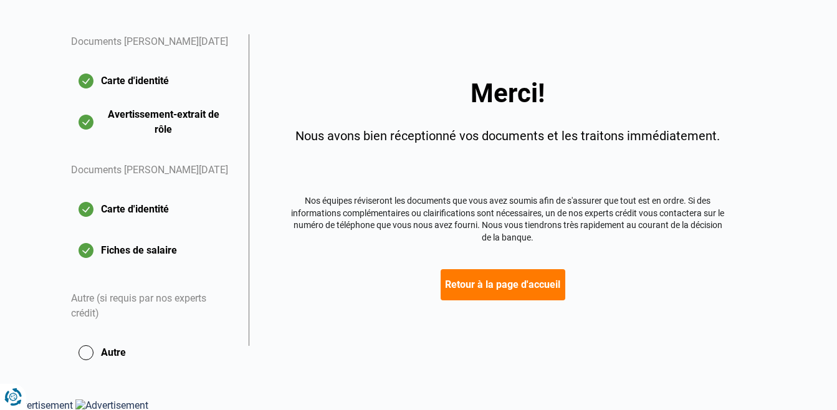
click at [507, 293] on button "Retour à la page d'accueil" at bounding box center [502, 284] width 125 height 31
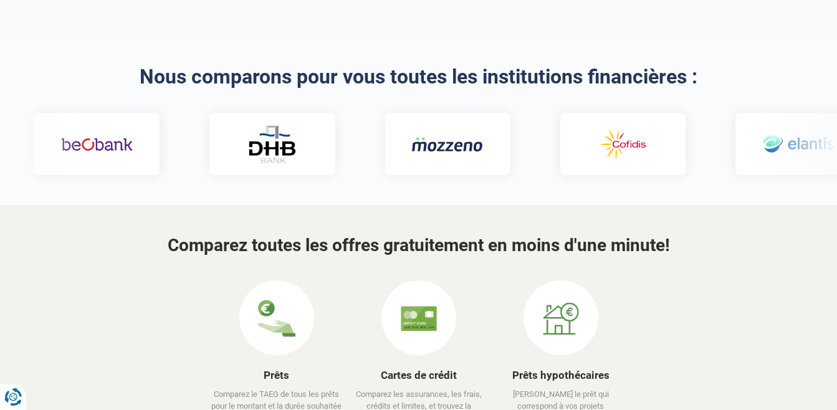
scroll to position [374, 0]
